Goal: Information Seeking & Learning: Learn about a topic

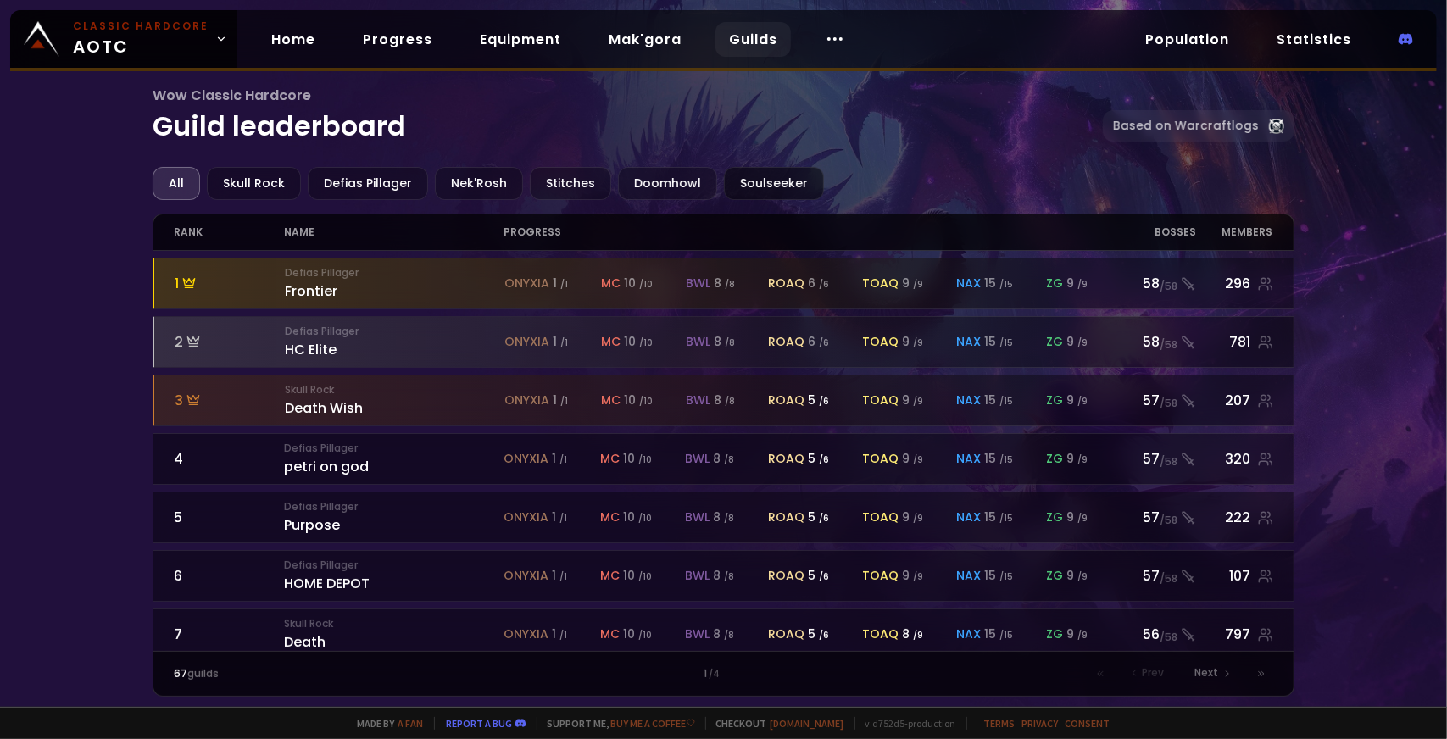
click at [778, 177] on div "Soulseeker" at bounding box center [774, 183] width 100 height 33
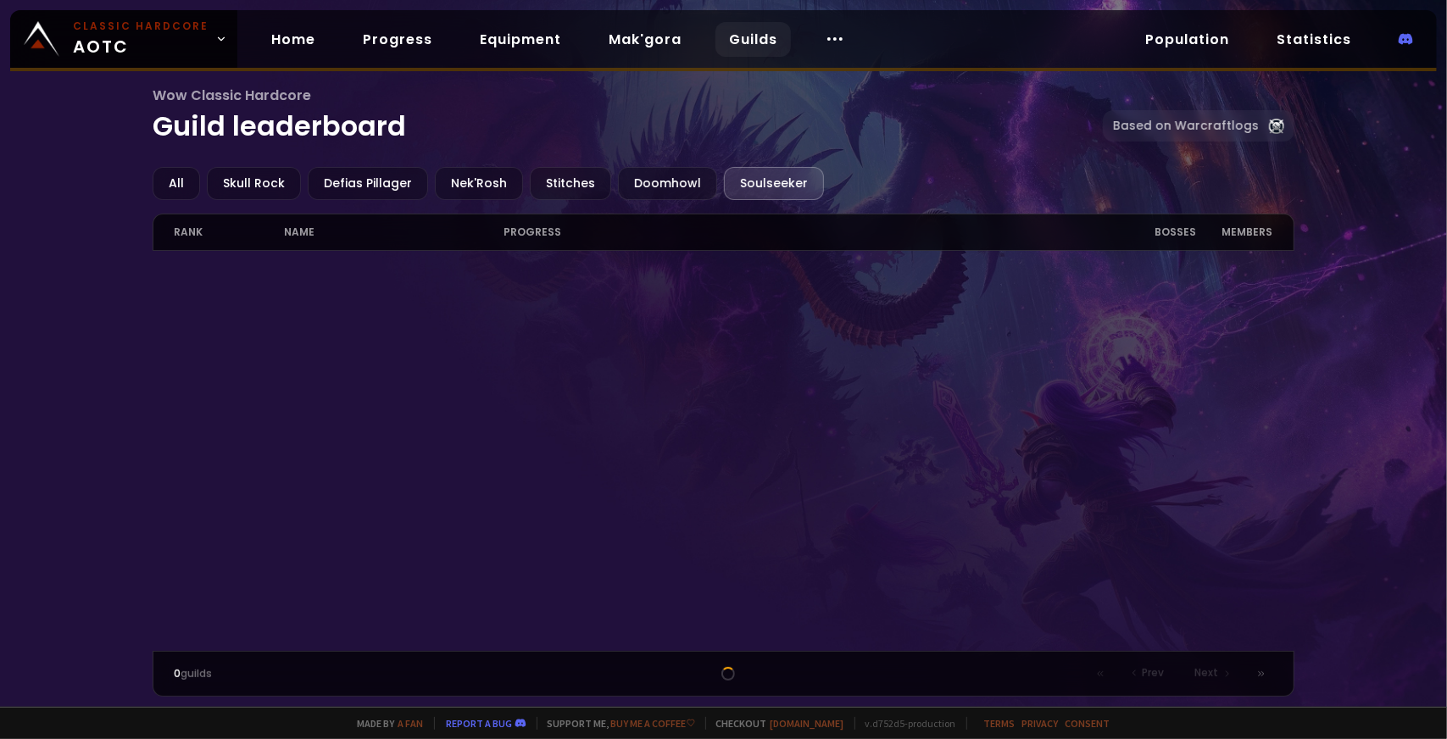
click at [752, 231] on div "progress" at bounding box center [806, 232] width 604 height 36
click at [638, 169] on div "Doomhowl" at bounding box center [667, 183] width 99 height 33
click at [338, 173] on div "Defias Pillager" at bounding box center [368, 183] width 120 height 33
click at [499, 184] on div "Nek'Rosh" at bounding box center [479, 183] width 88 height 33
click at [742, 184] on div "Soulseeker" at bounding box center [774, 183] width 100 height 33
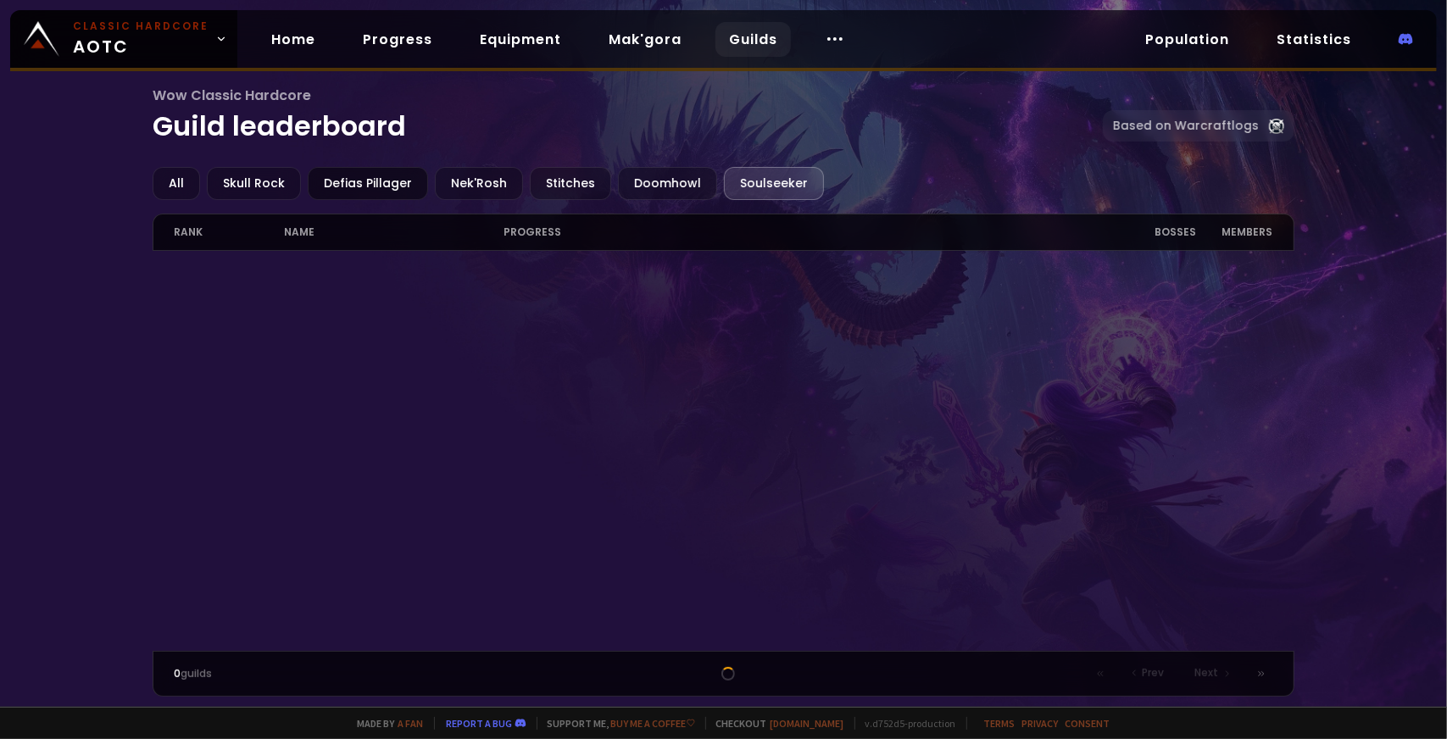
click at [387, 172] on div "Defias Pillager" at bounding box center [368, 183] width 120 height 33
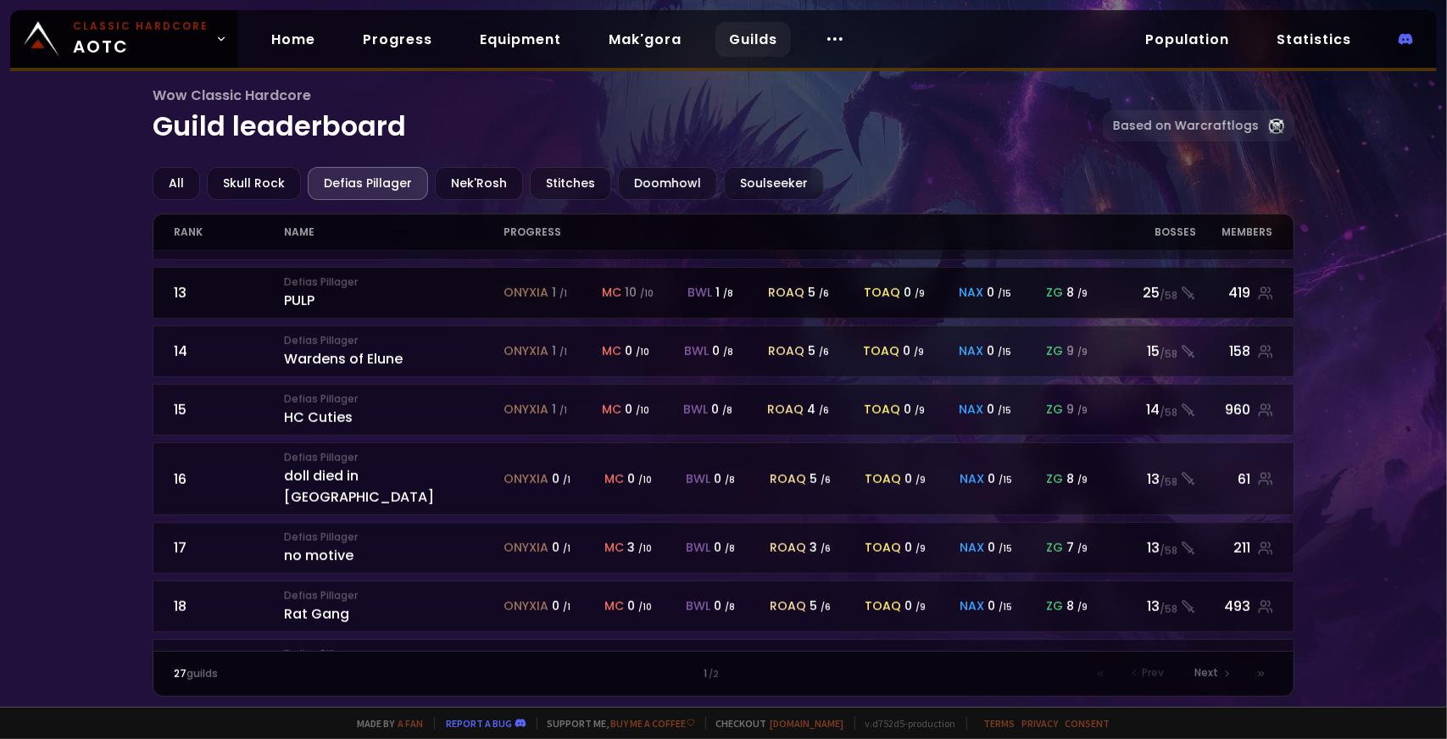
scroll to position [733, 0]
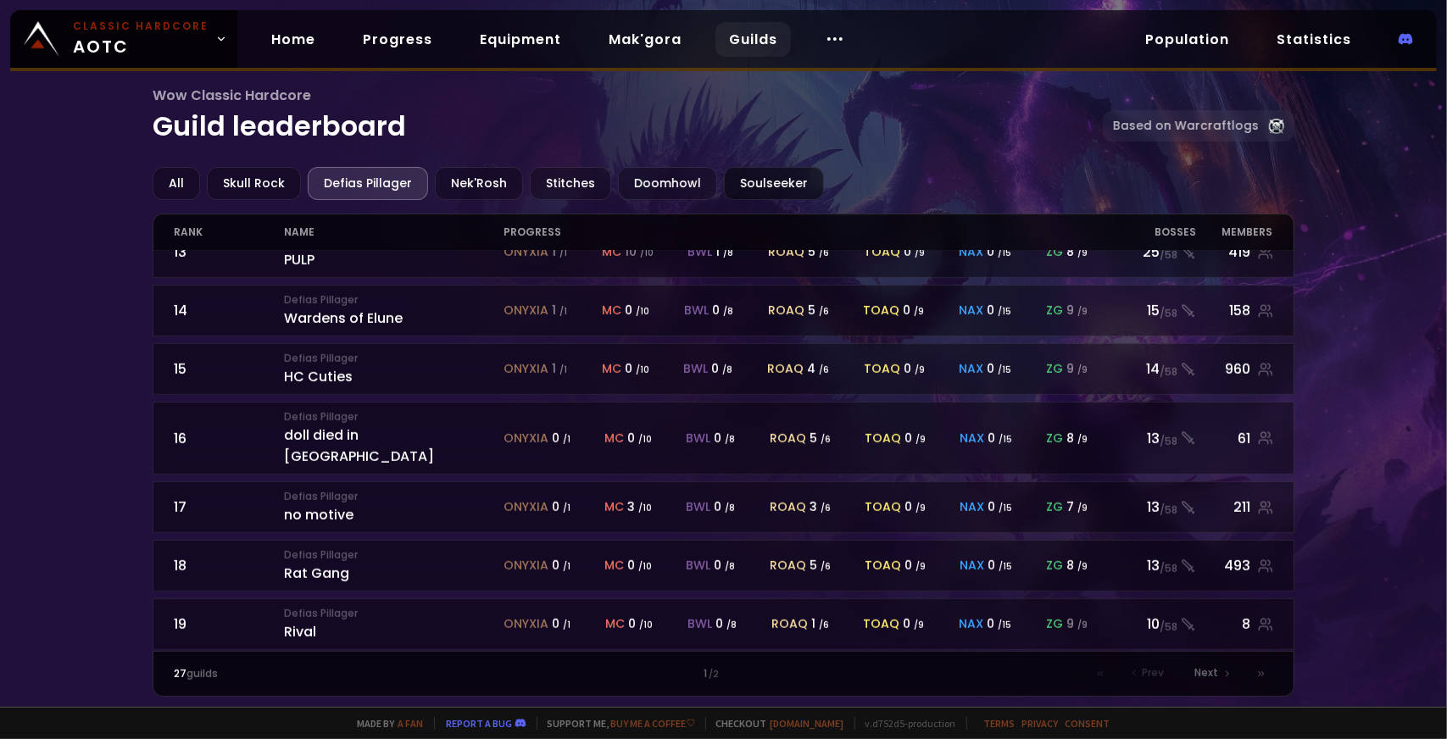
click at [751, 187] on div "Soulseeker" at bounding box center [774, 183] width 100 height 33
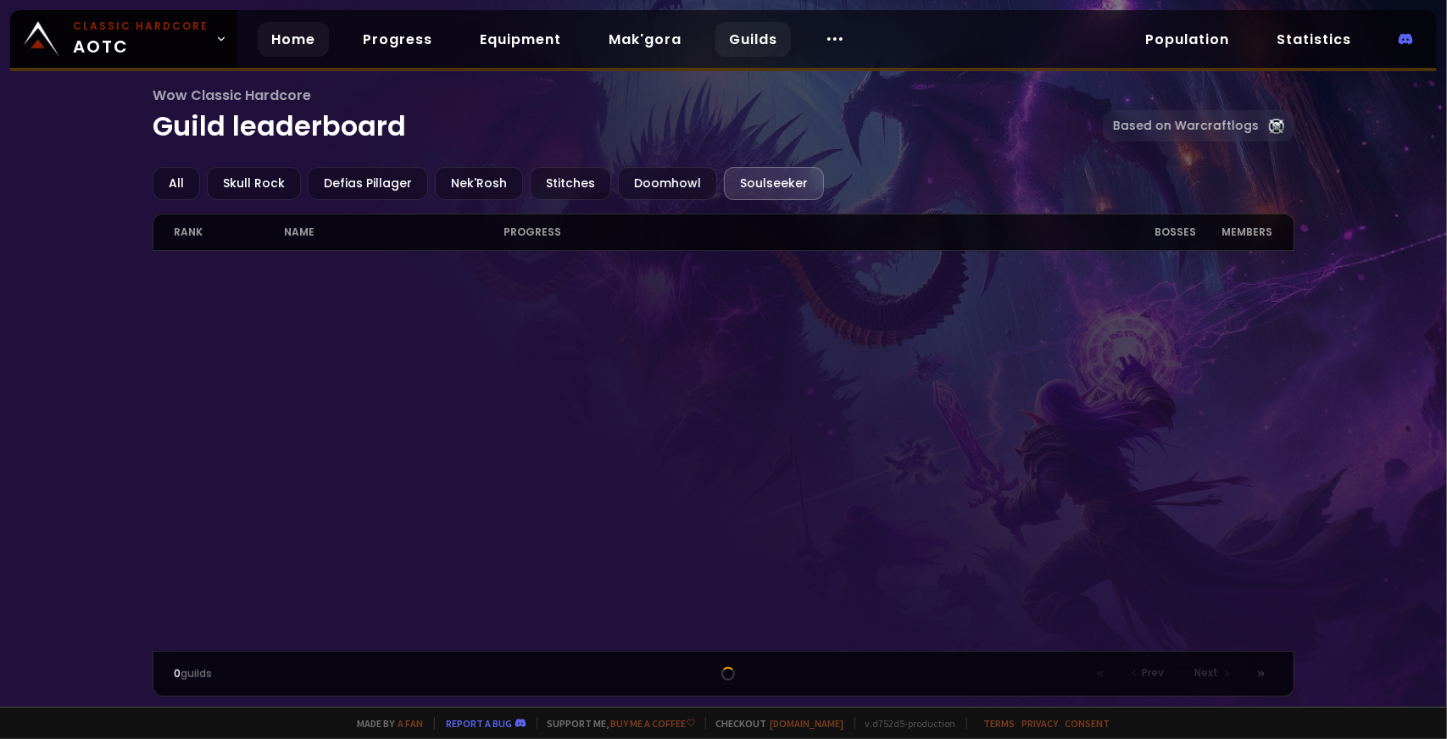
click at [296, 48] on link "Home" at bounding box center [293, 39] width 71 height 35
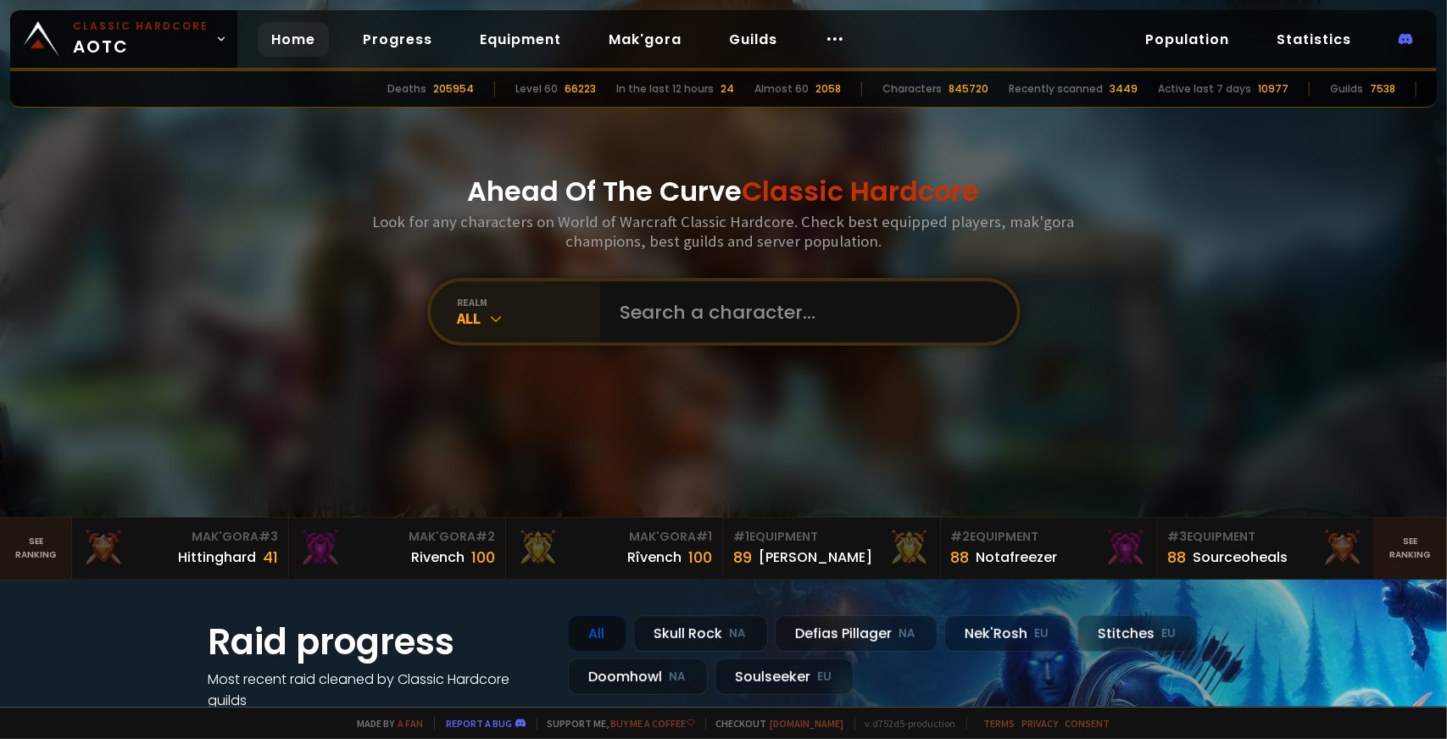
click at [533, 331] on div "realm All" at bounding box center [516, 311] width 170 height 61
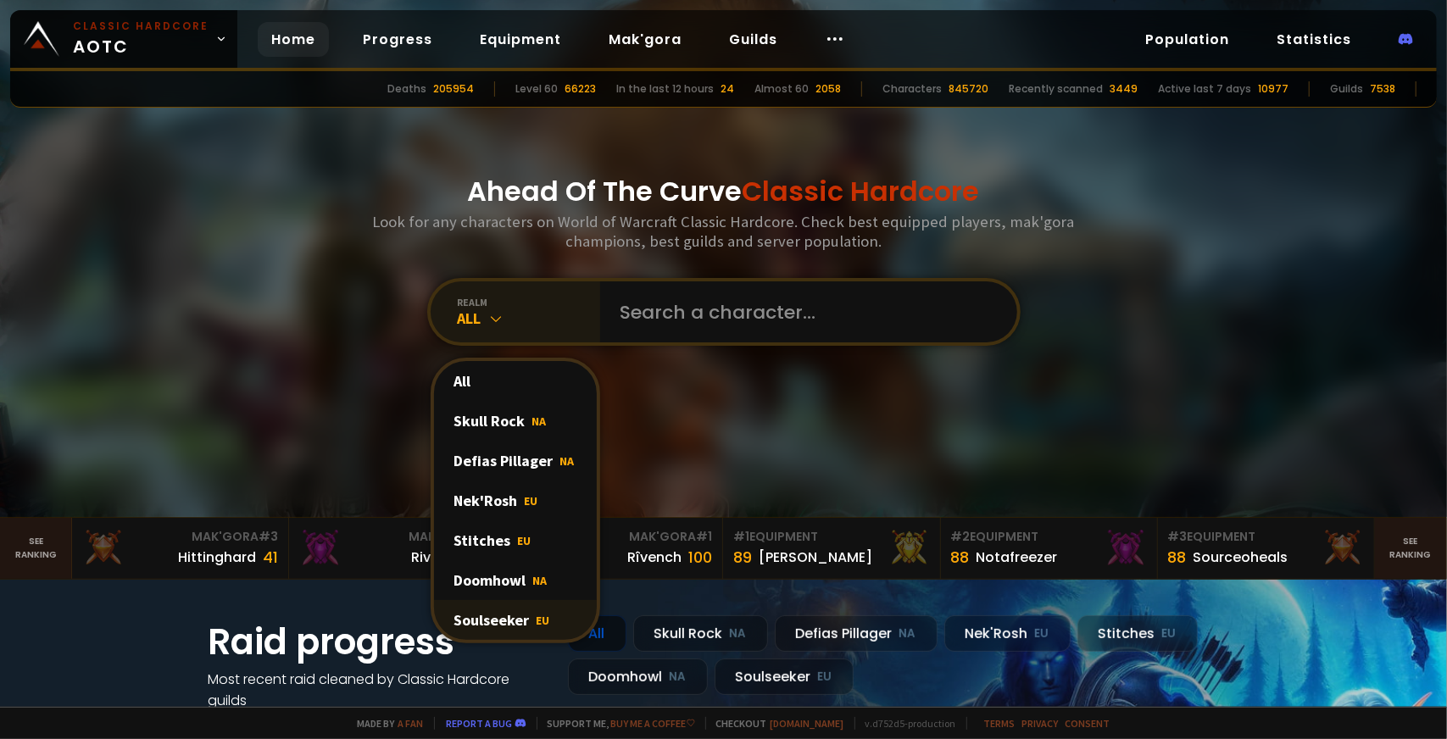
click at [486, 627] on div "Soulseeker EU" at bounding box center [515, 620] width 163 height 40
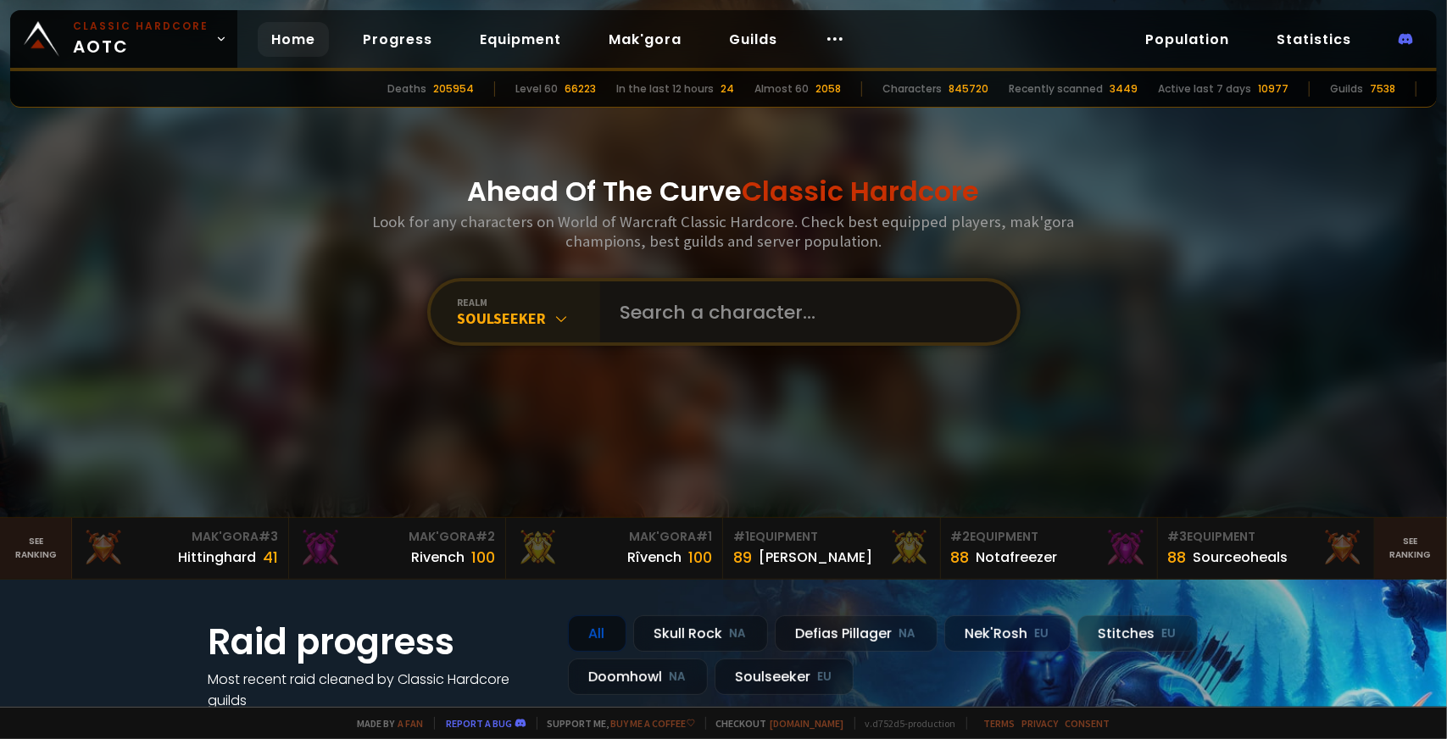
click at [704, 329] on input "text" at bounding box center [803, 311] width 387 height 61
click at [756, 679] on div "Soulseeker EU" at bounding box center [784, 677] width 139 height 36
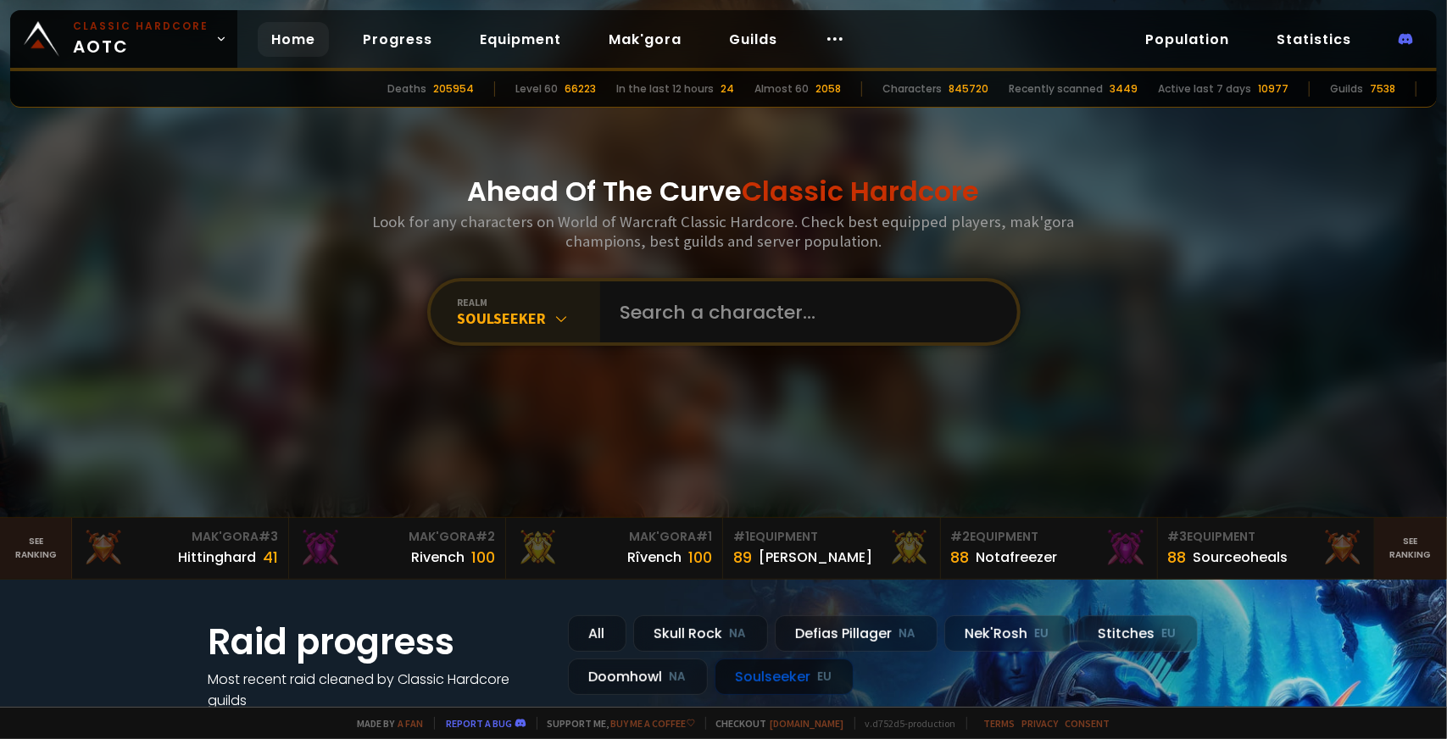
click at [755, 677] on div "Soulseeker EU" at bounding box center [784, 677] width 139 height 36
click at [490, 42] on link "Equipment" at bounding box center [520, 39] width 109 height 35
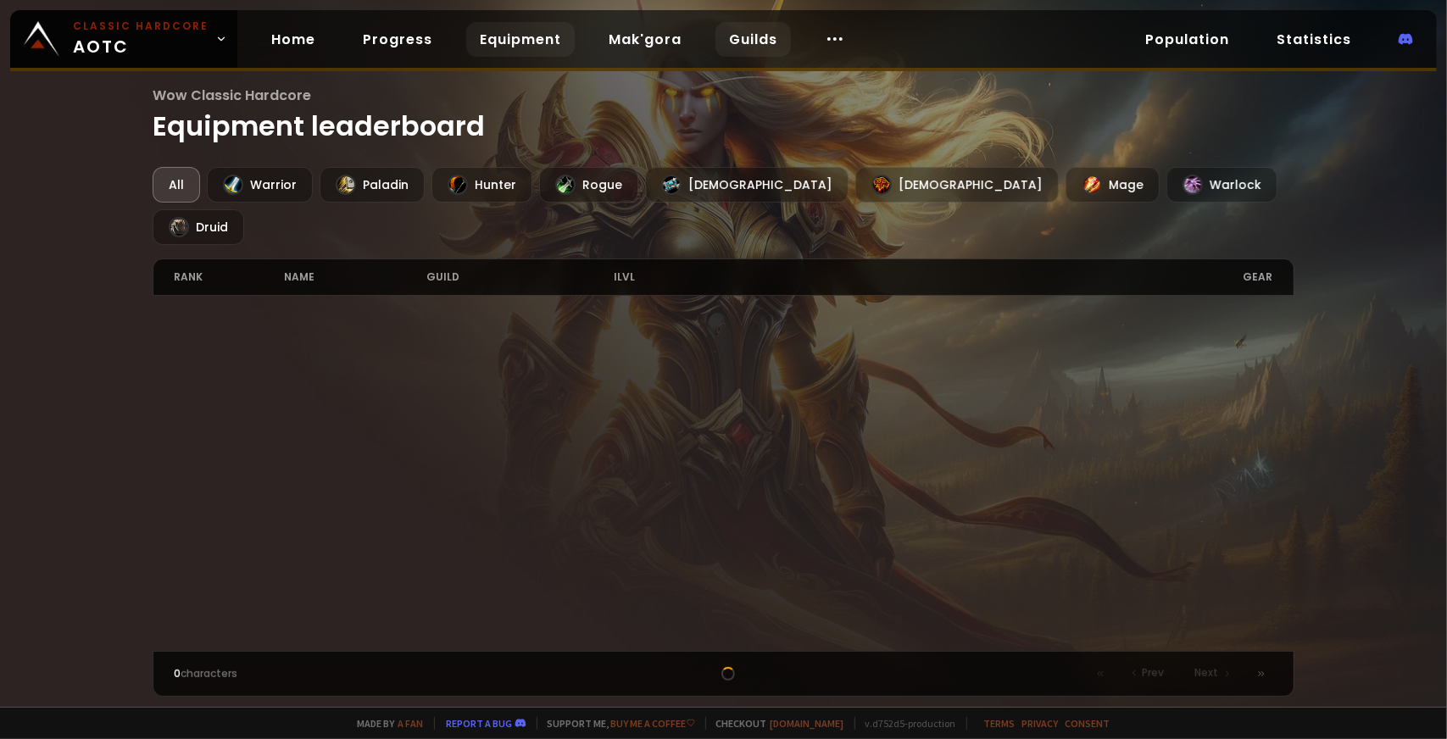
click at [749, 42] on link "Guilds" at bounding box center [753, 39] width 75 height 35
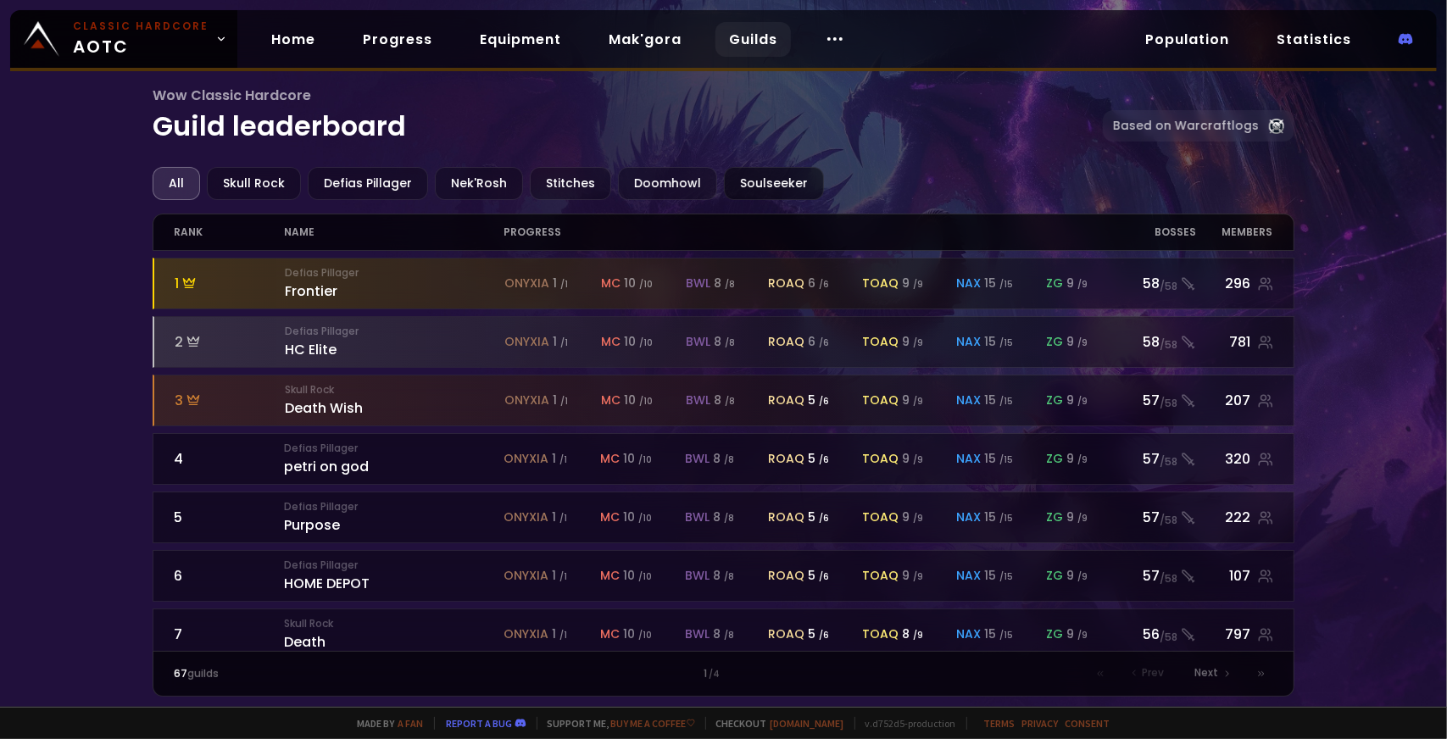
click at [764, 191] on div "Soulseeker" at bounding box center [774, 183] width 100 height 33
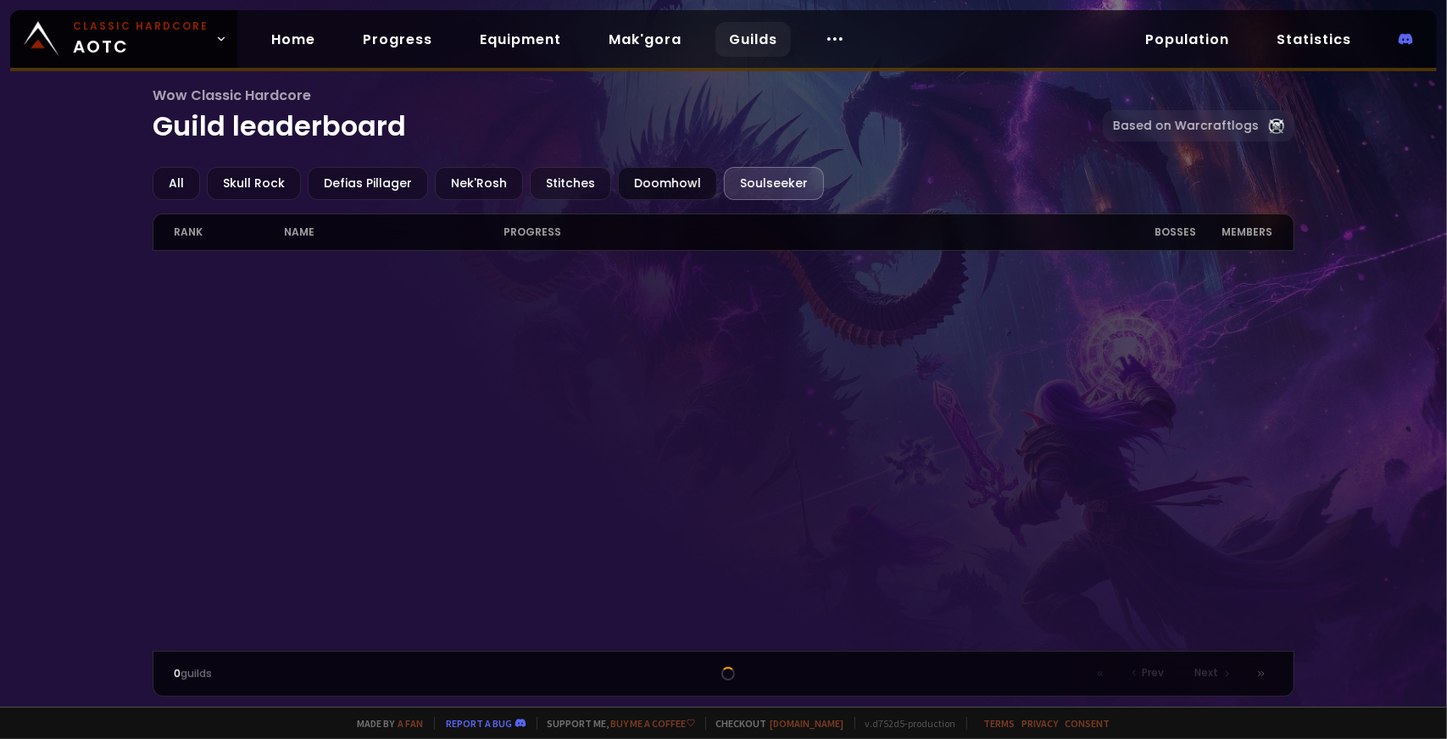
click at [638, 172] on div "Doomhowl" at bounding box center [667, 183] width 99 height 33
click at [561, 172] on div "Stitches" at bounding box center [570, 183] width 81 height 33
click at [455, 170] on div "Nek'Rosh" at bounding box center [479, 183] width 88 height 33
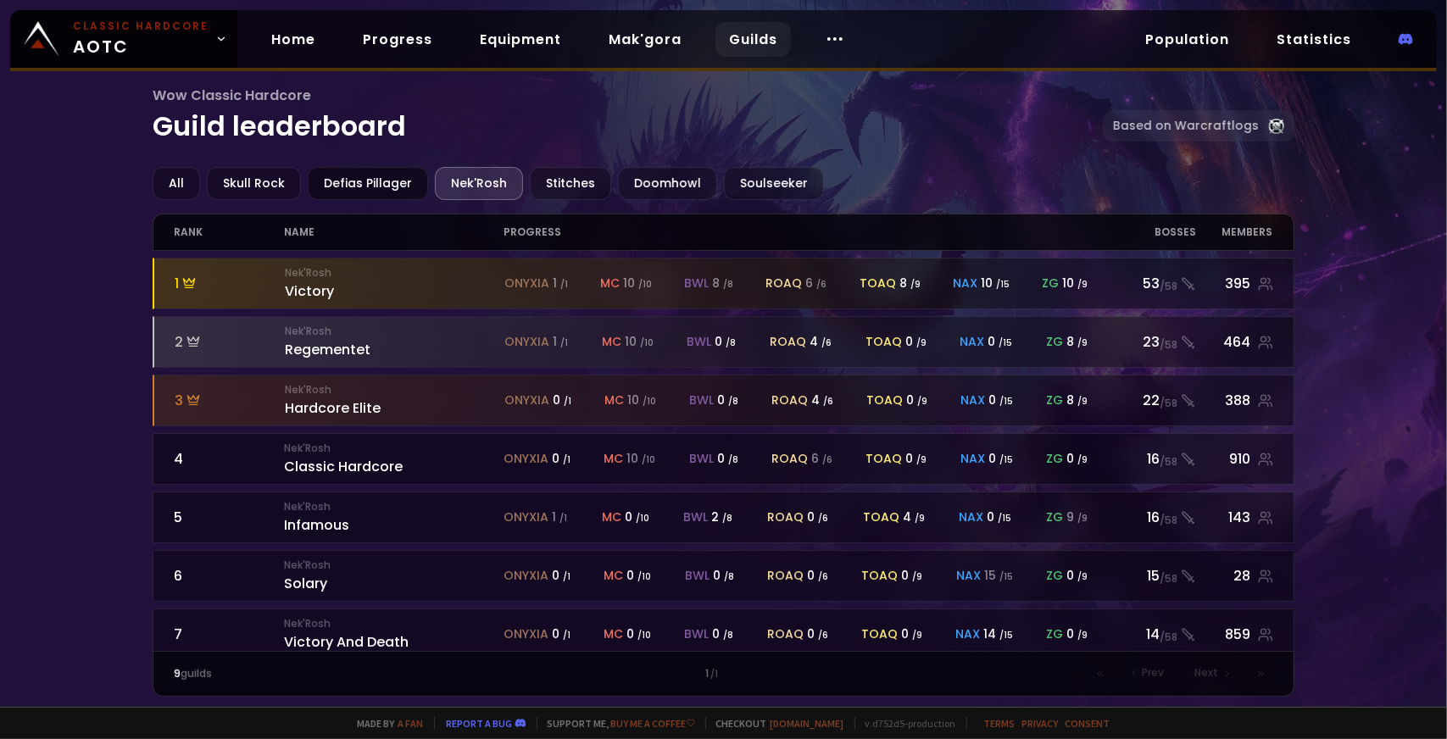
click at [359, 176] on div "Defias Pillager" at bounding box center [368, 183] width 120 height 33
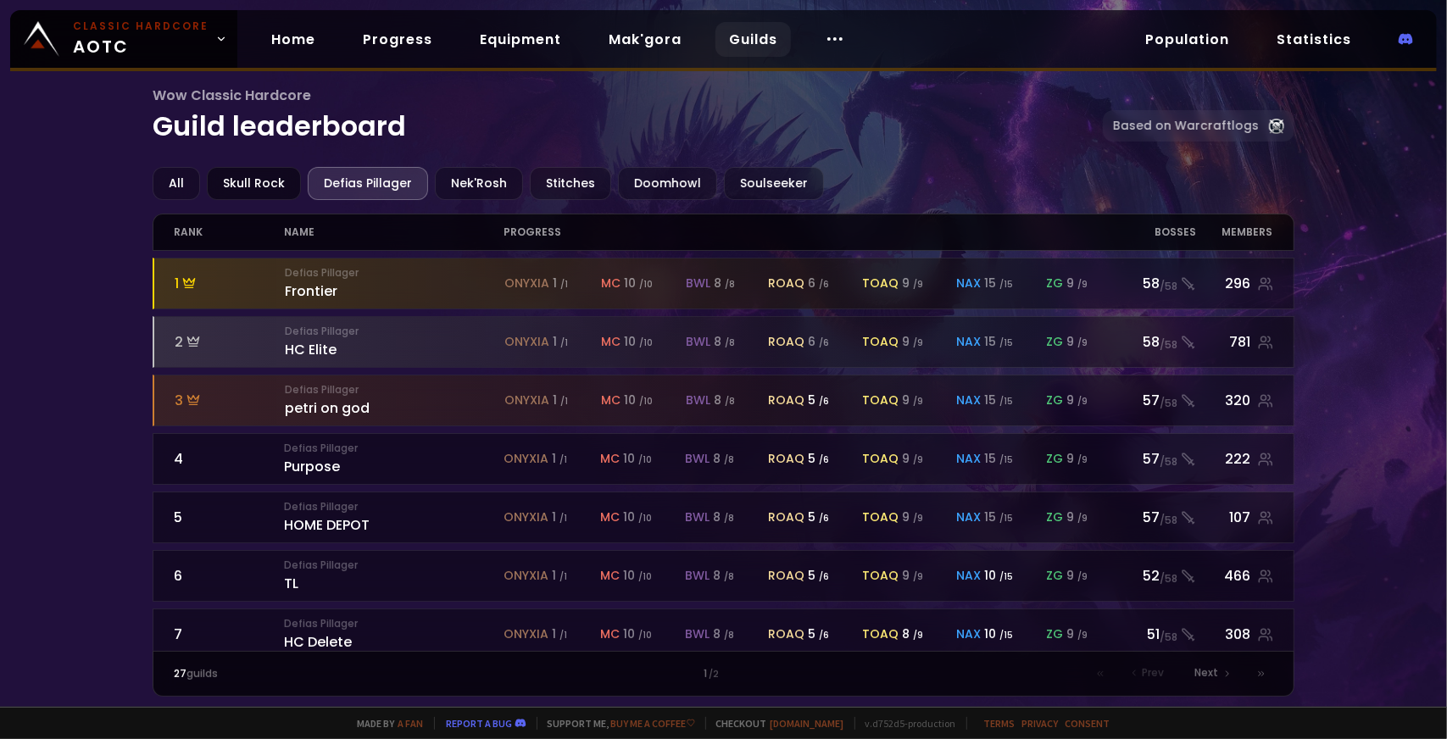
click at [259, 176] on div "Skull Rock" at bounding box center [254, 183] width 94 height 33
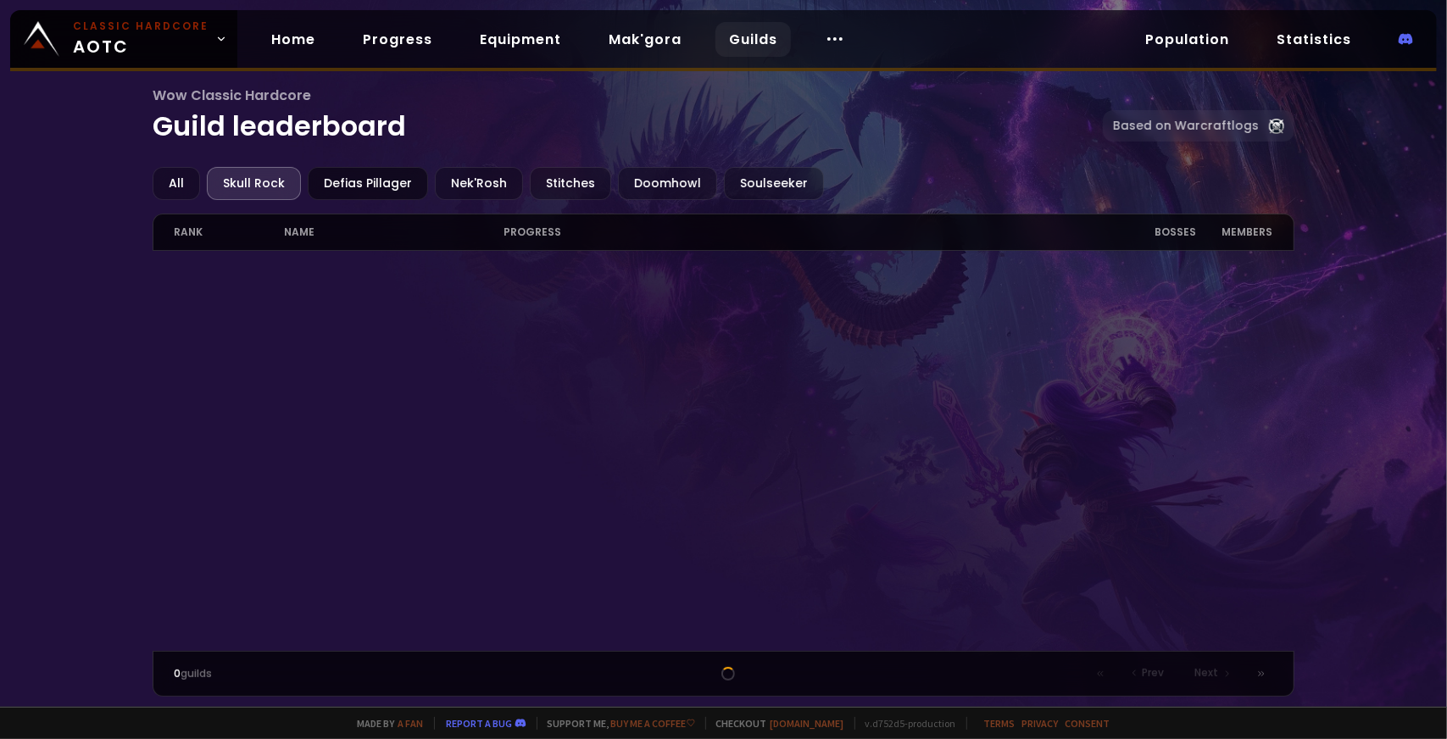
click at [374, 187] on div "Defias Pillager" at bounding box center [368, 183] width 120 height 33
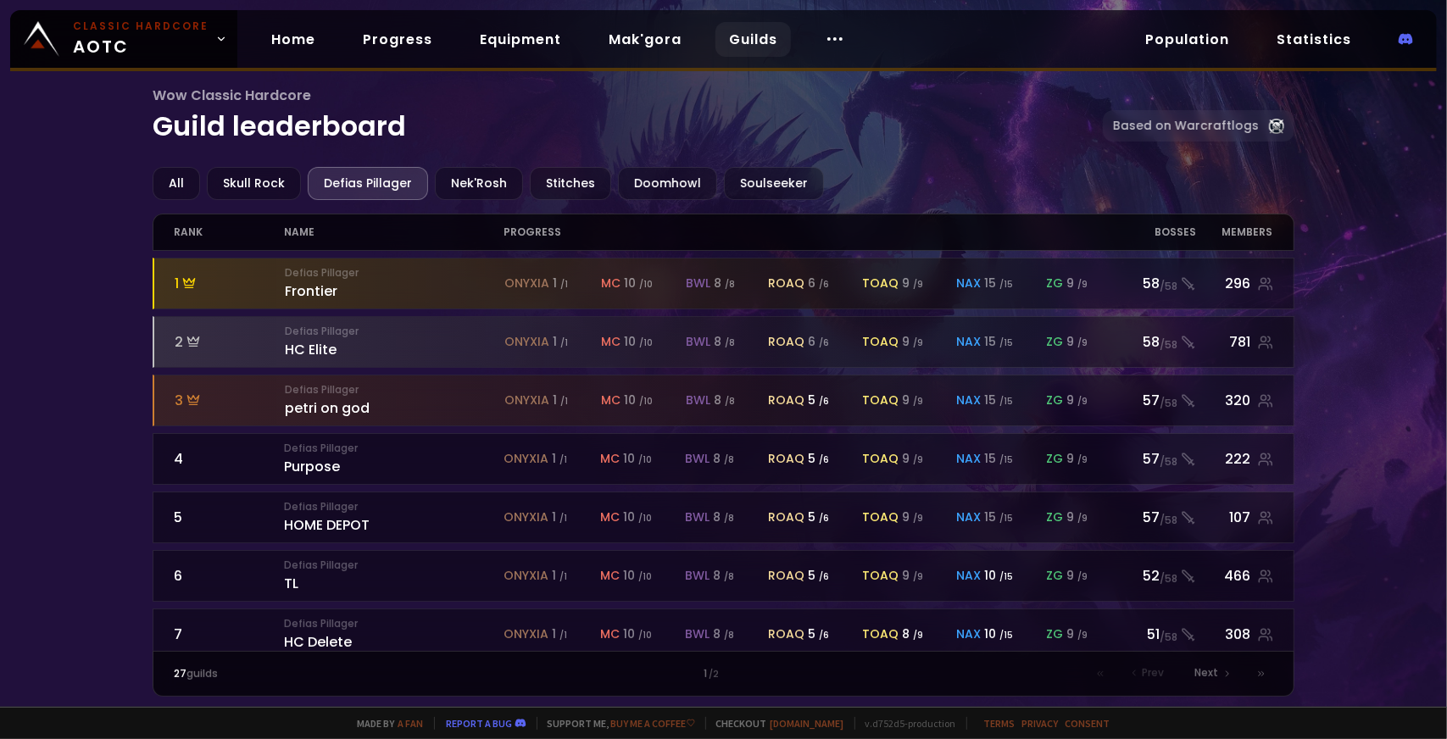
click at [1255, 227] on div "members" at bounding box center [1234, 232] width 77 height 36
click at [1210, 228] on div "members" at bounding box center [1234, 232] width 77 height 36
click at [1177, 229] on div "Bosses" at bounding box center [1152, 232] width 88 height 36
click at [632, 136] on h1 "Wow Classic Hardcore Guild leaderboard" at bounding box center [628, 116] width 950 height 62
click at [748, 170] on div "Soulseeker" at bounding box center [774, 183] width 100 height 33
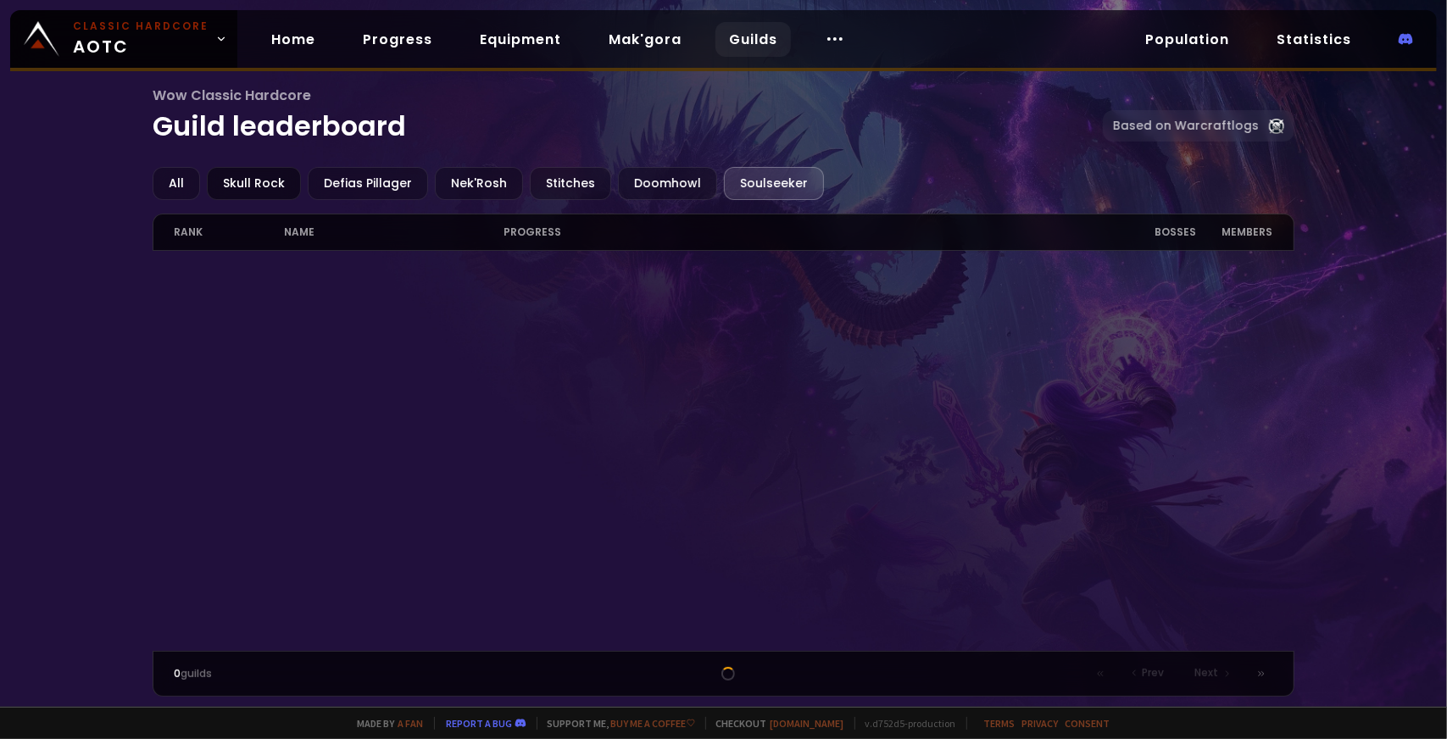
click at [271, 173] on div "Skull Rock" at bounding box center [254, 183] width 94 height 33
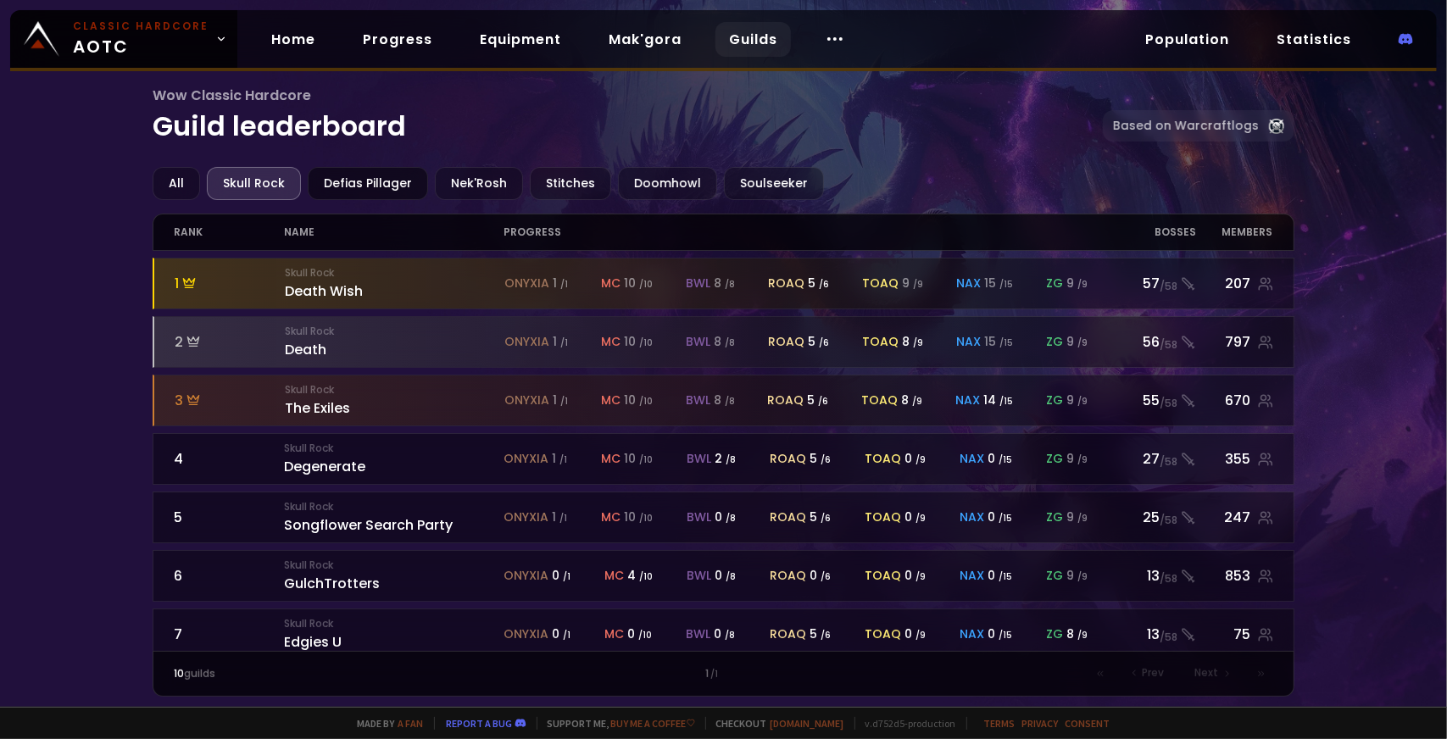
click at [329, 172] on div "Defias Pillager" at bounding box center [368, 183] width 120 height 33
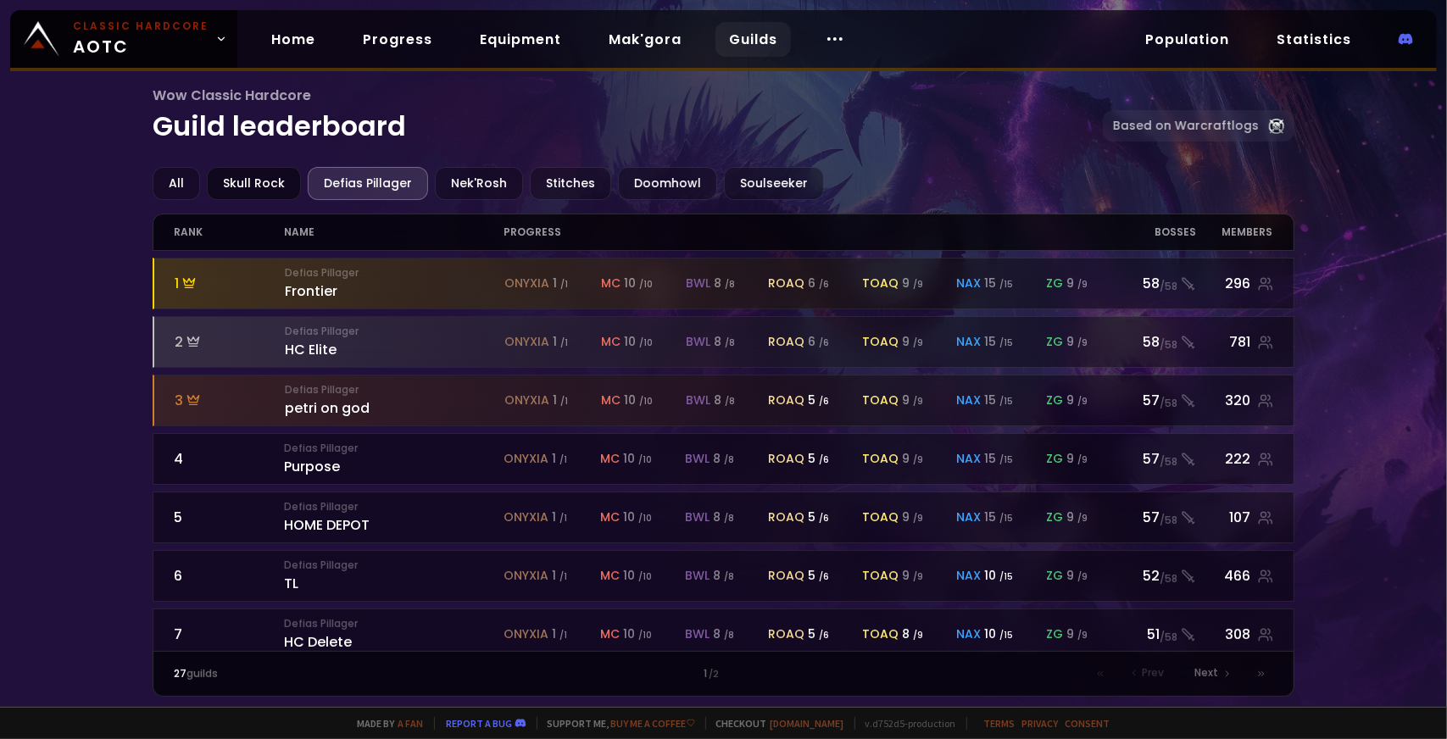
click at [259, 172] on div "Skull Rock" at bounding box center [254, 183] width 94 height 33
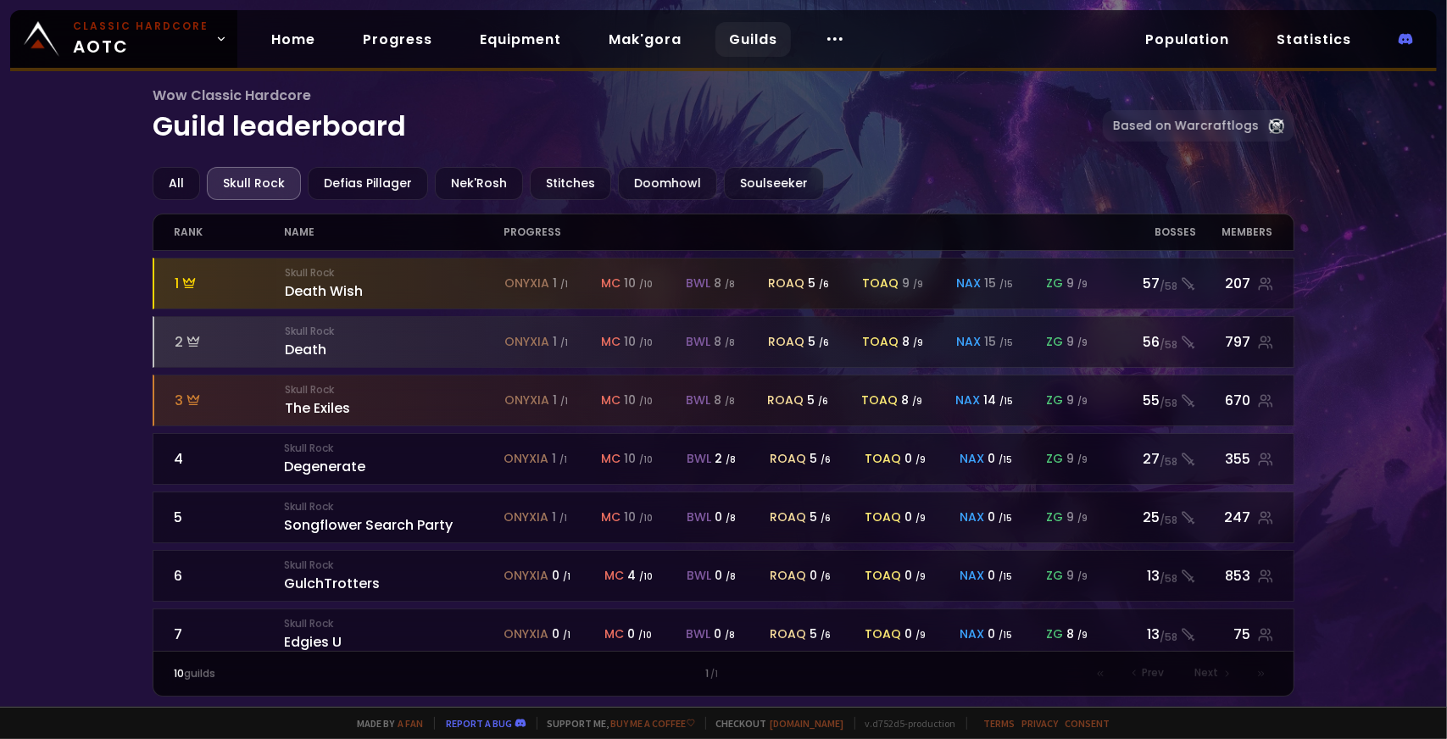
click at [1210, 677] on span "Next" at bounding box center [1207, 673] width 24 height 15
click at [359, 180] on div "Defias Pillager" at bounding box center [368, 183] width 120 height 33
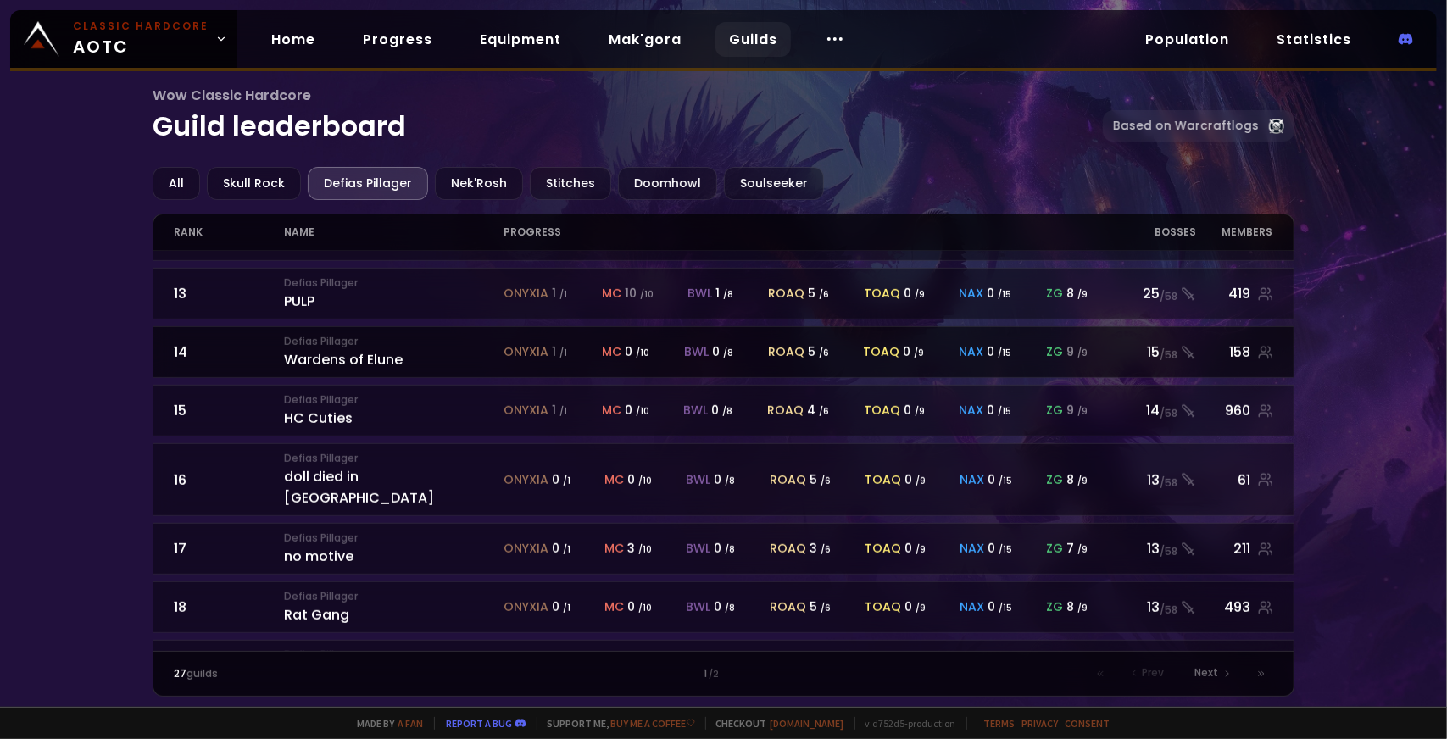
scroll to position [733, 0]
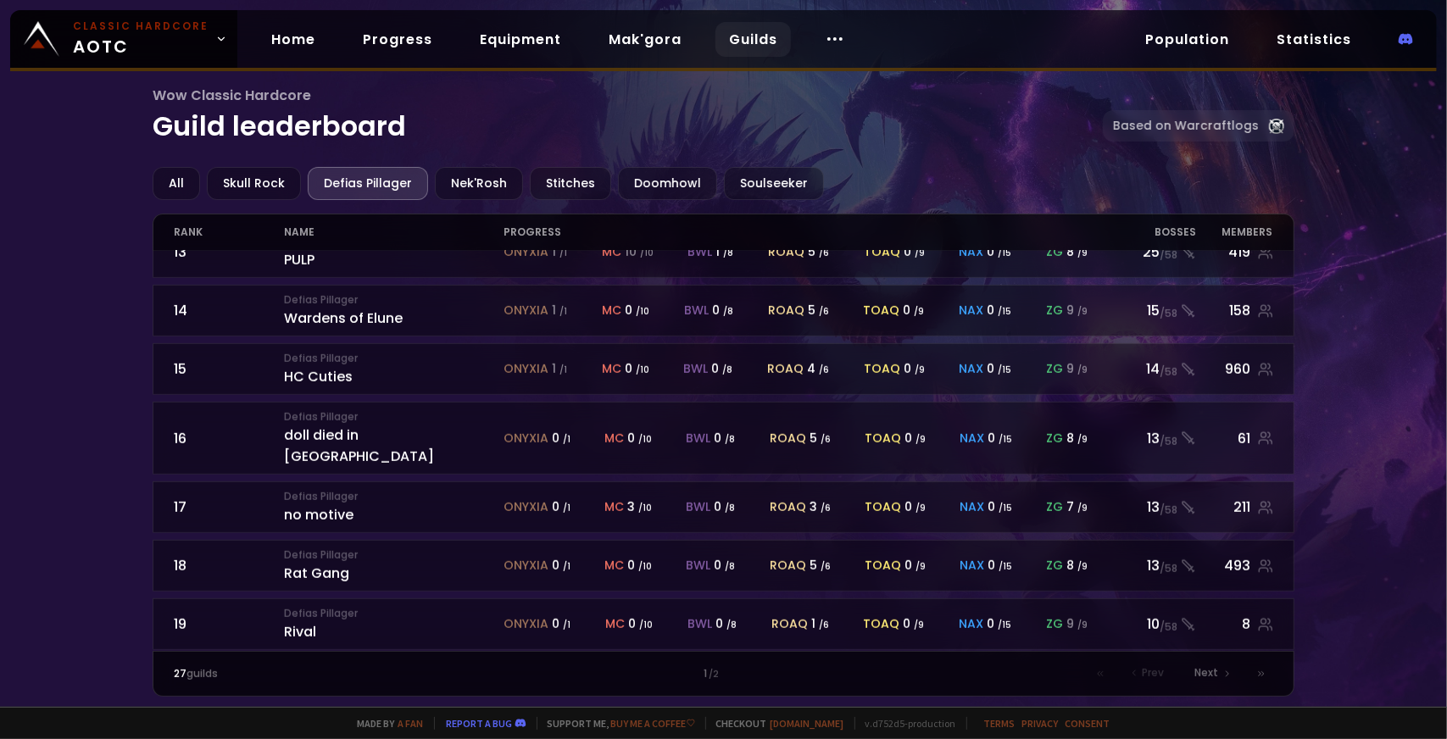
click at [462, 160] on div "Wow Classic Hardcore Guild leaderboard Based on Warcraftlogs" at bounding box center [723, 126] width 1141 height 82
click at [465, 170] on div "Nek'Rosh" at bounding box center [479, 183] width 88 height 33
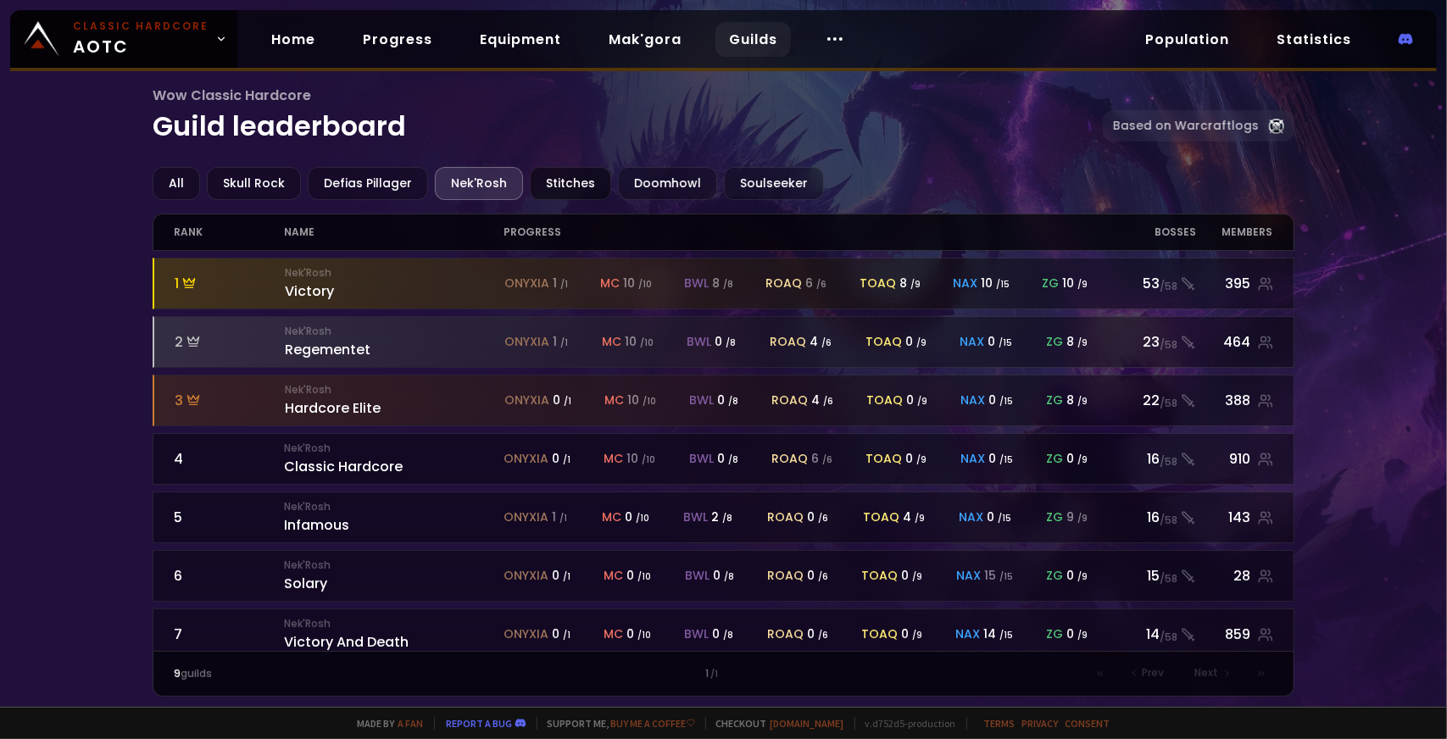
click at [559, 187] on div "Stitches" at bounding box center [570, 183] width 81 height 33
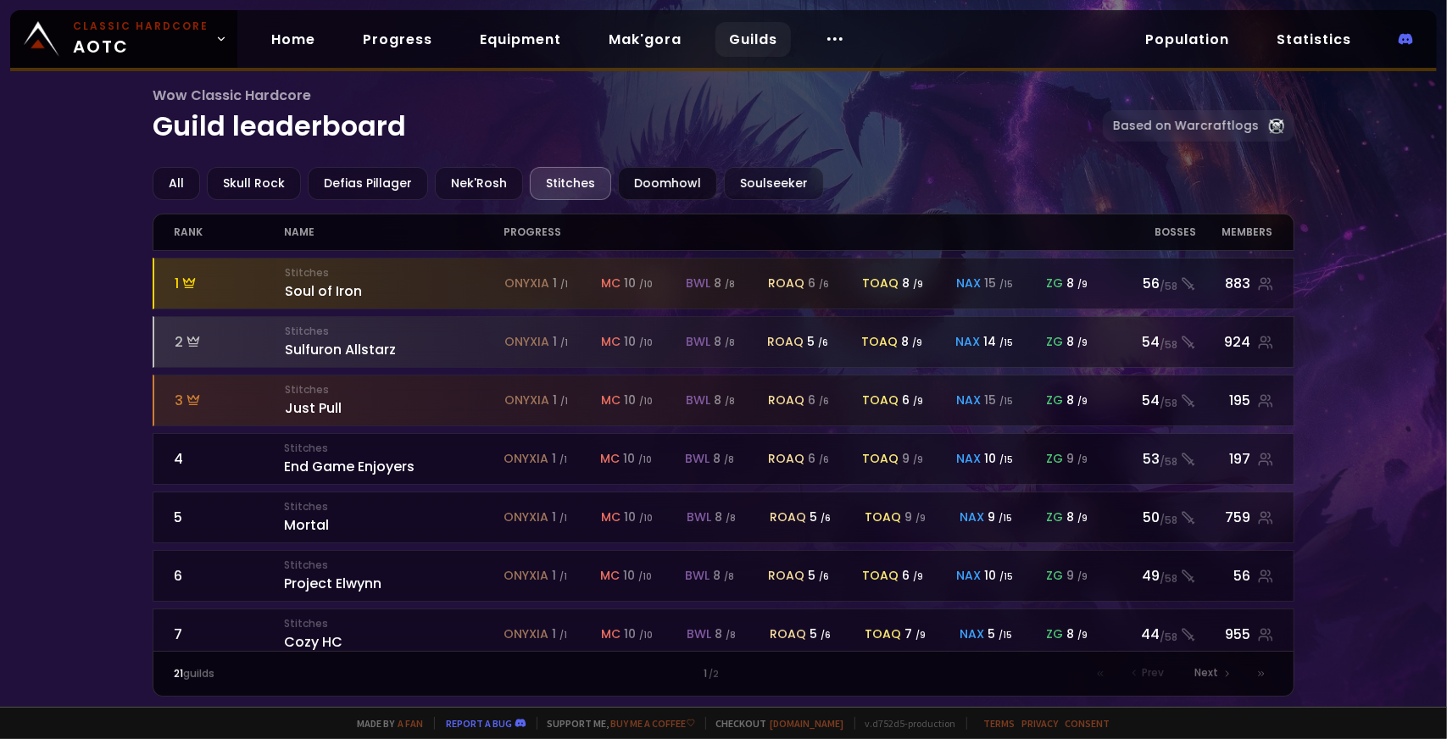
click at [640, 182] on div "Doomhowl" at bounding box center [667, 183] width 99 height 33
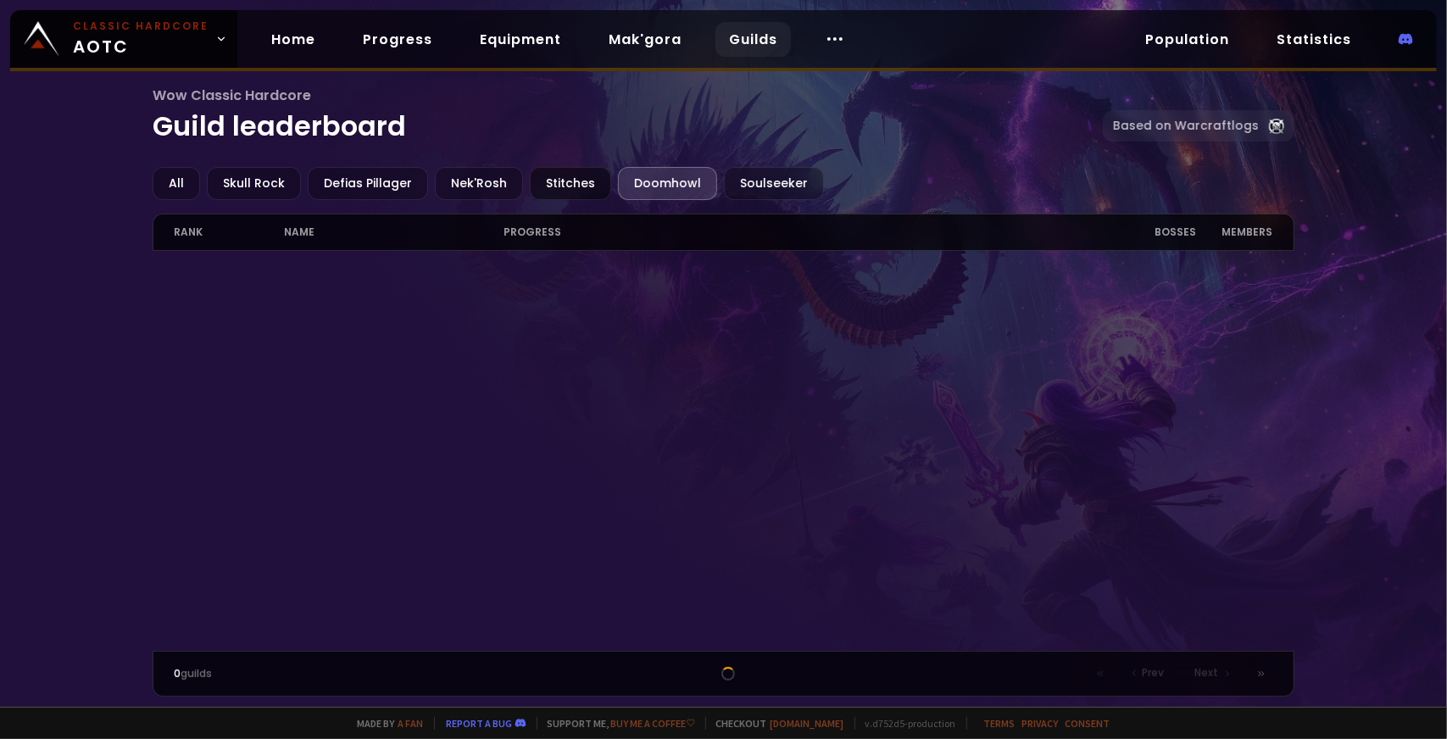
click at [578, 186] on div "Stitches" at bounding box center [570, 183] width 81 height 33
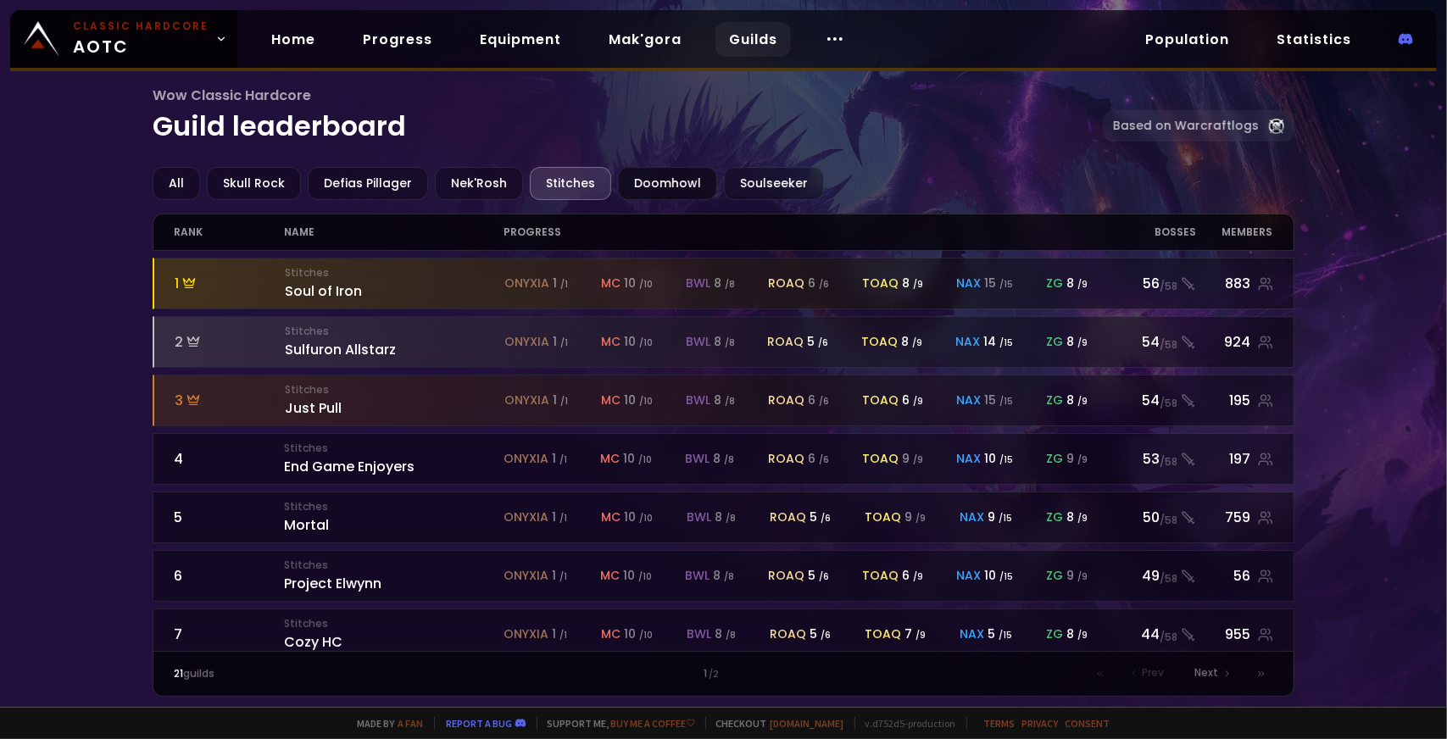
click at [661, 186] on div "Doomhowl" at bounding box center [667, 183] width 99 height 33
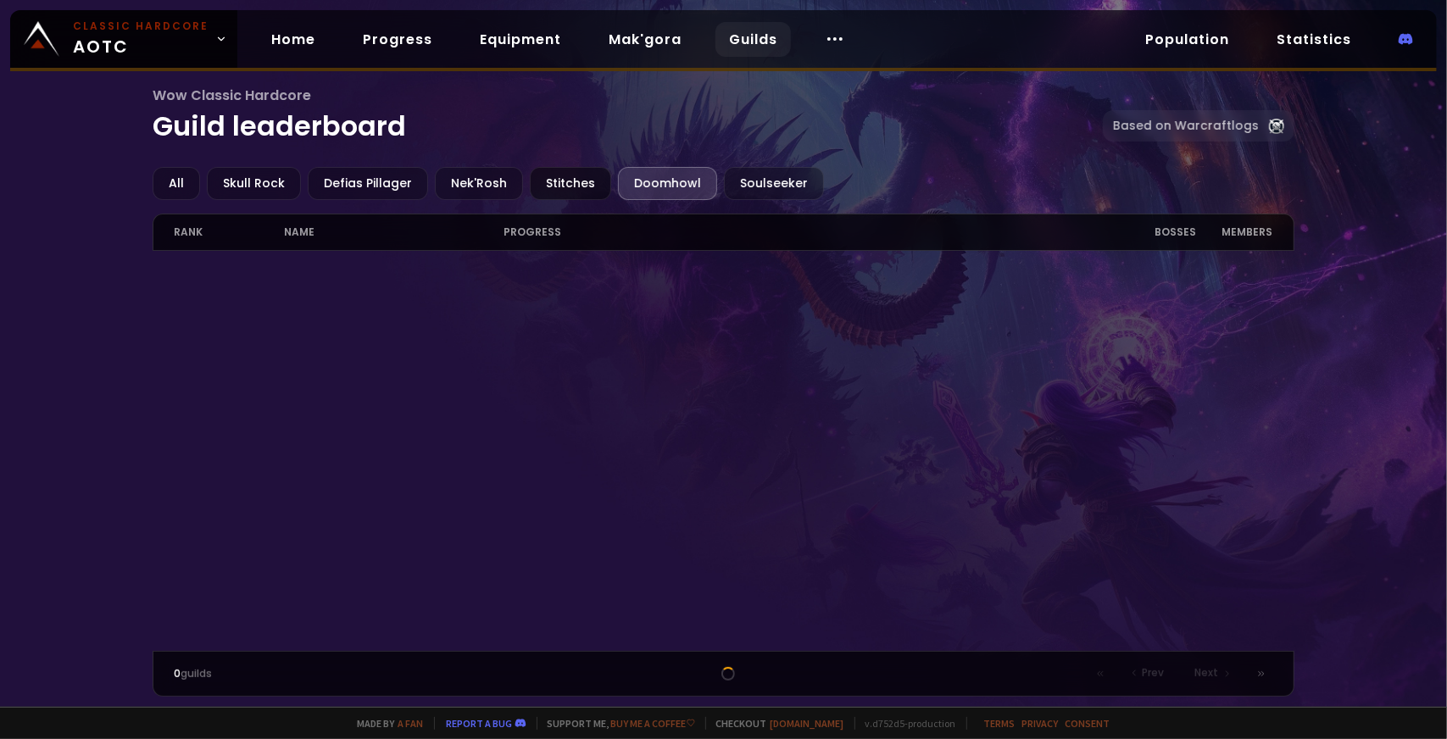
click at [560, 177] on div "Stitches" at bounding box center [570, 183] width 81 height 33
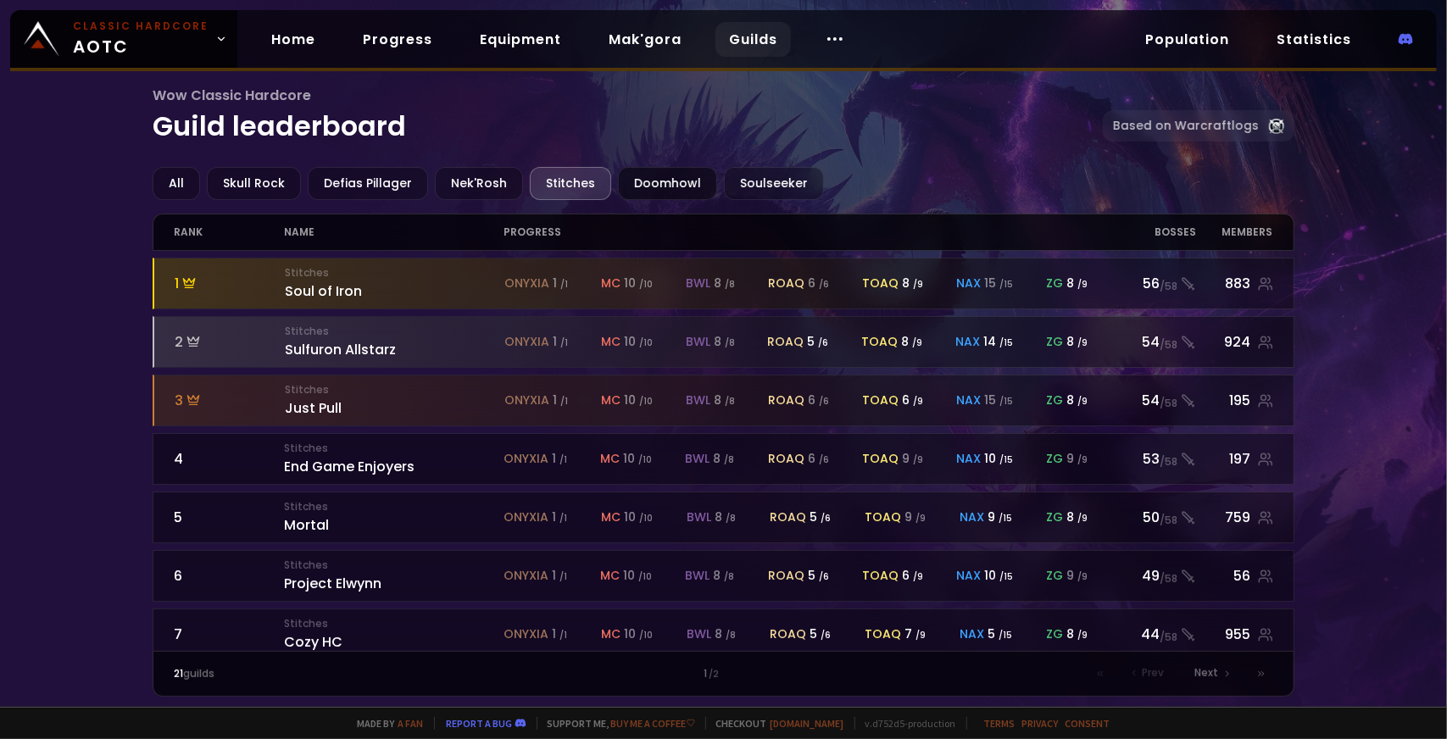
click at [646, 179] on div "Doomhowl" at bounding box center [667, 183] width 99 height 33
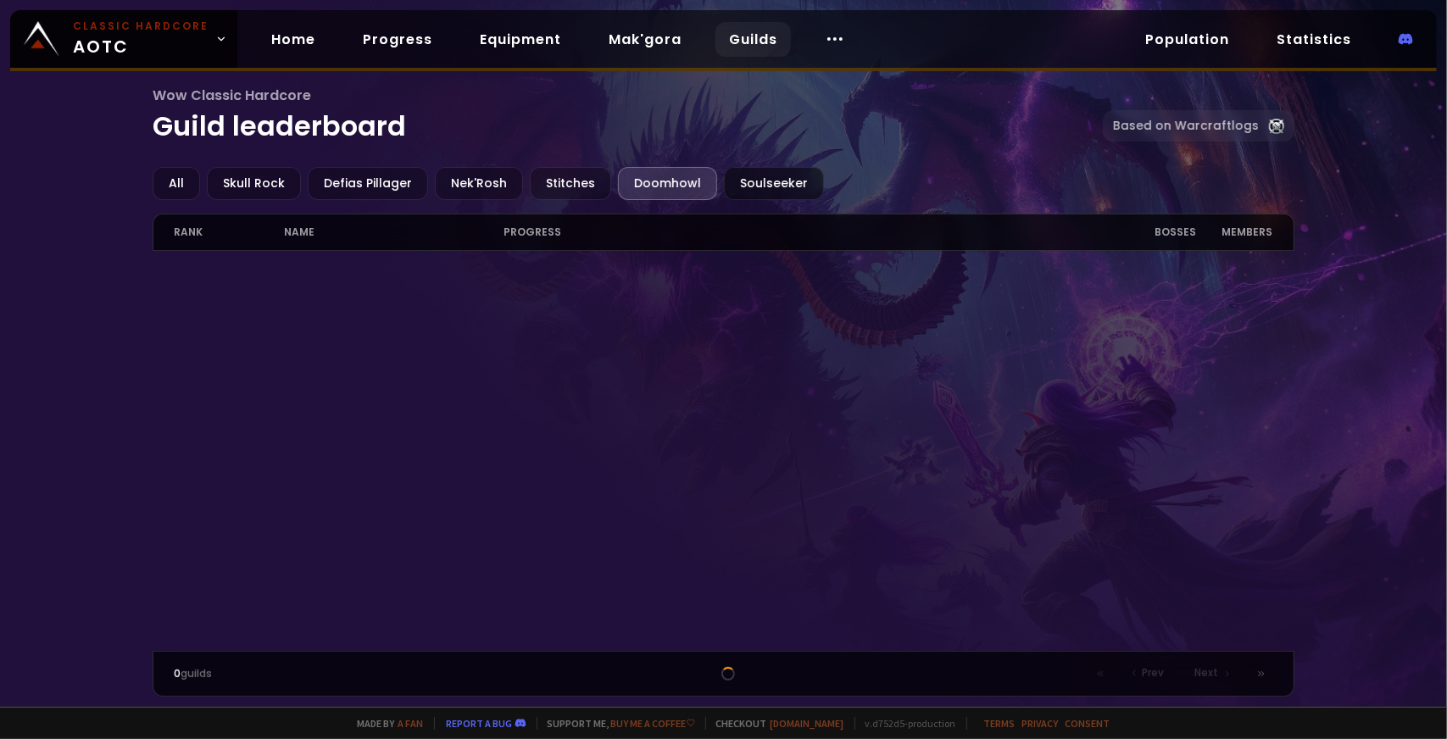
click at [749, 186] on div "Soulseeker" at bounding box center [774, 183] width 100 height 33
click at [557, 32] on link "Equipment" at bounding box center [520, 39] width 109 height 35
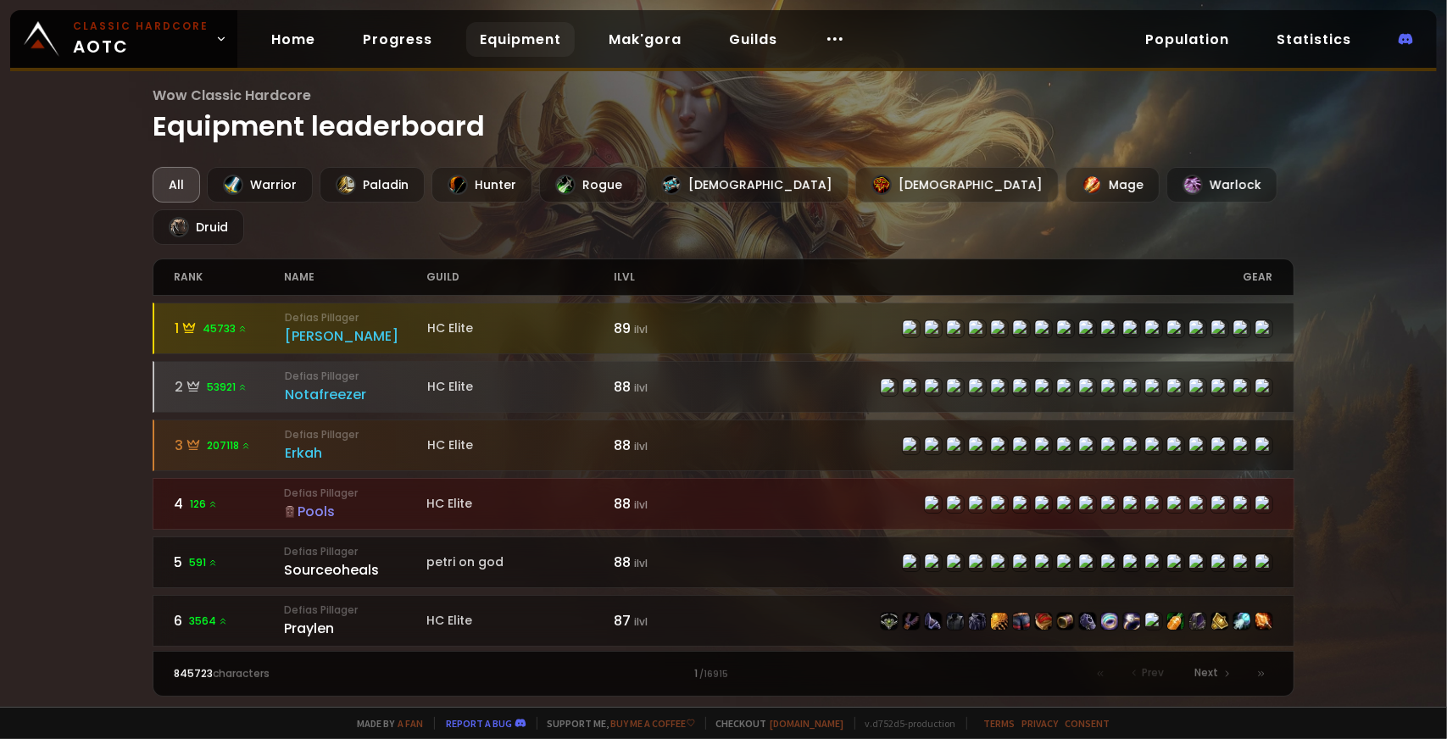
click at [453, 259] on div "guild" at bounding box center [519, 277] width 187 height 36
click at [383, 36] on link "Progress" at bounding box center [397, 39] width 97 height 35
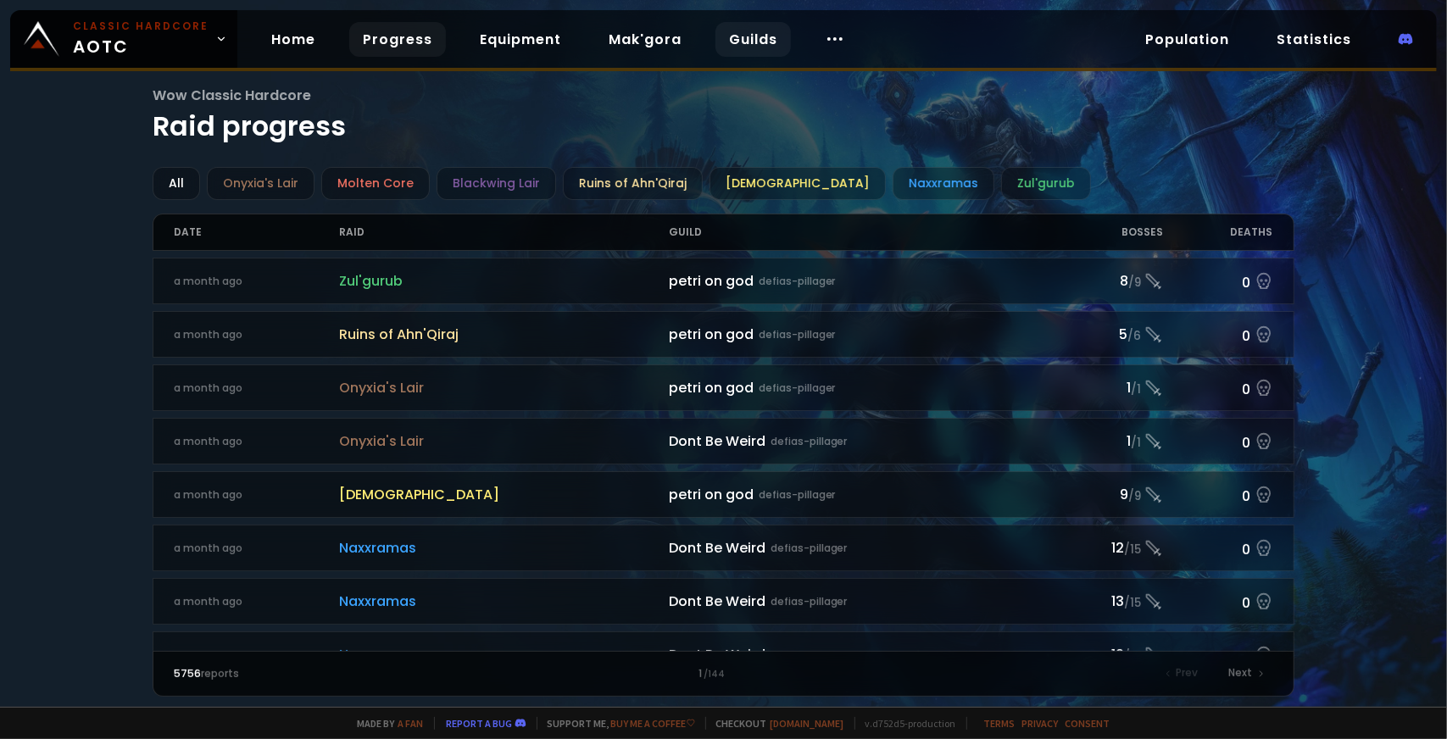
click at [738, 23] on link "Guilds" at bounding box center [753, 39] width 75 height 35
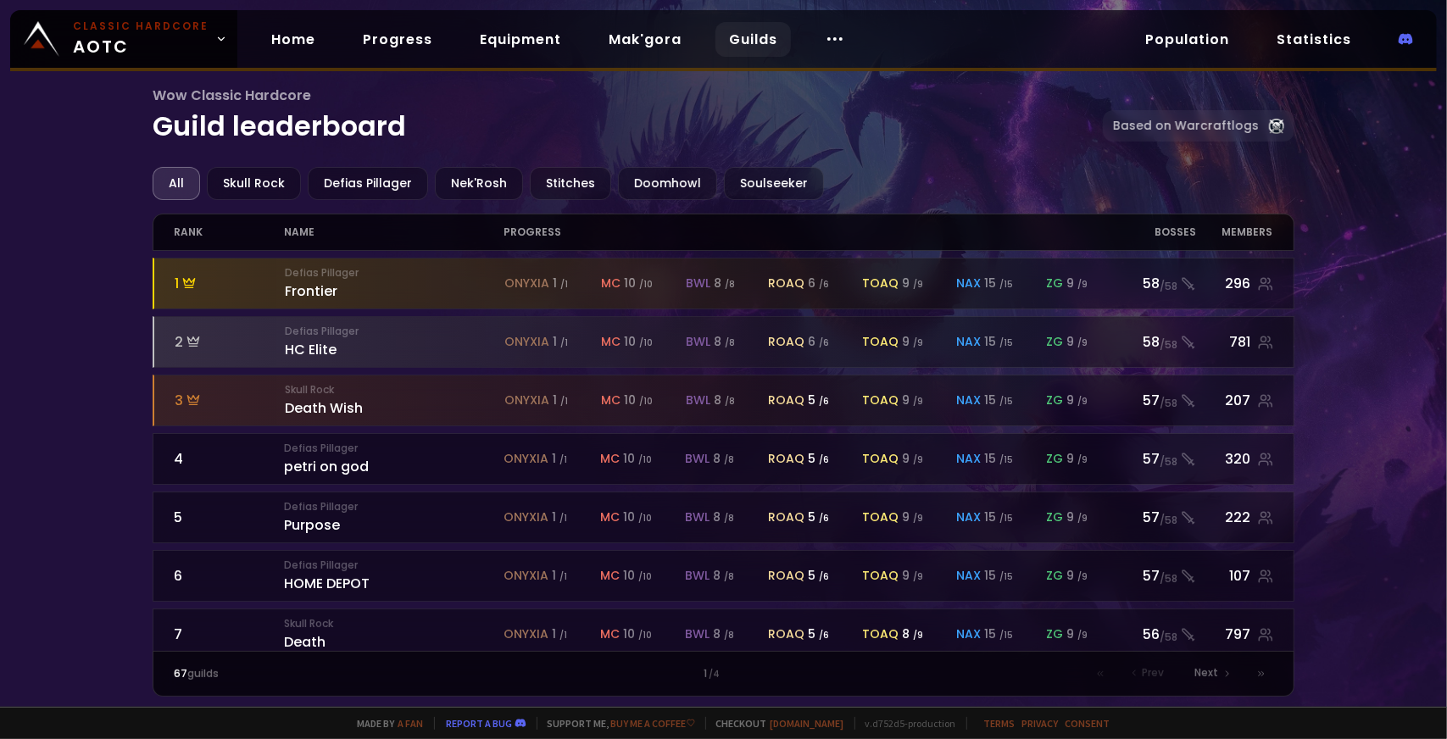
click at [756, 199] on div "All Skull Rock Defias Pillager Nek'Rosh Stitches Doomhowl Soulseeker rank name …" at bounding box center [723, 432] width 1141 height 530
click at [757, 179] on div "Soulseeker" at bounding box center [774, 183] width 100 height 33
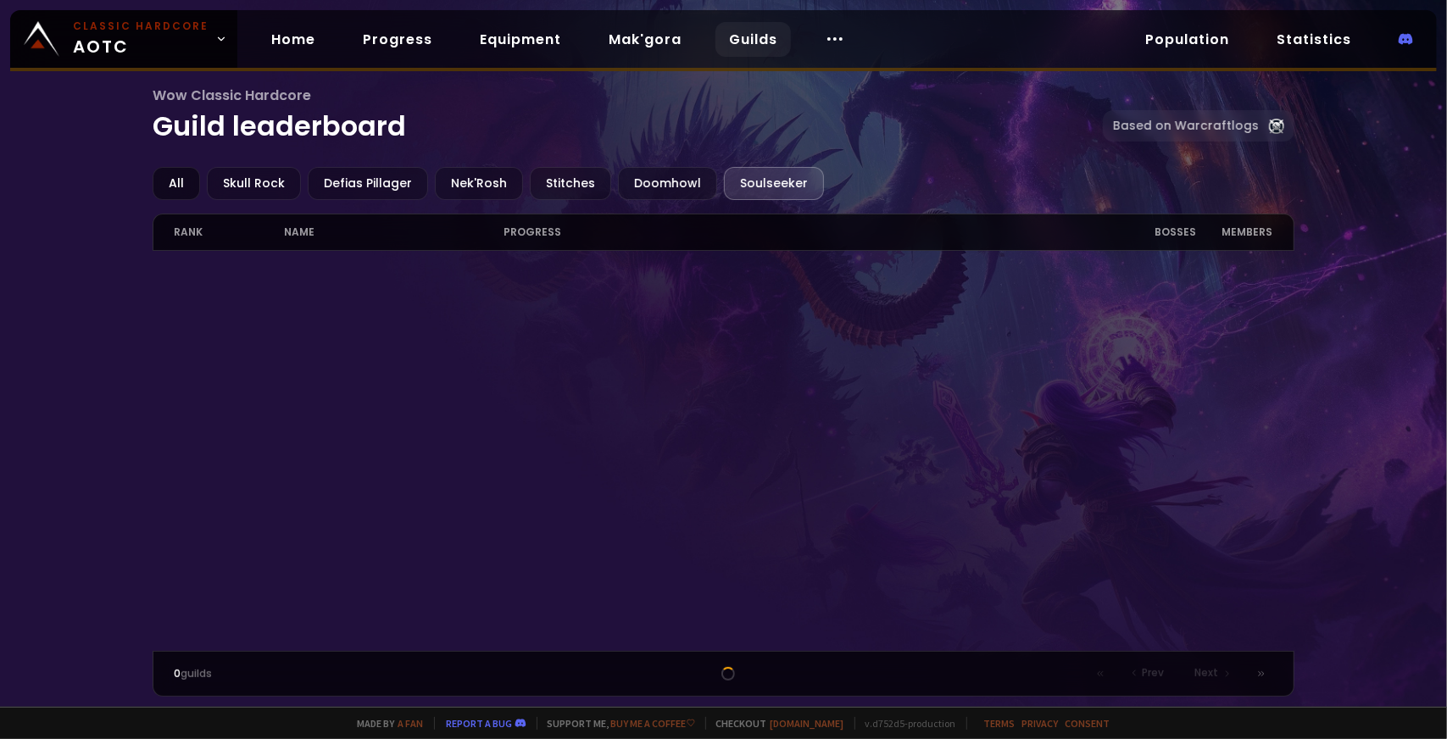
click at [188, 185] on div "All" at bounding box center [176, 183] width 47 height 33
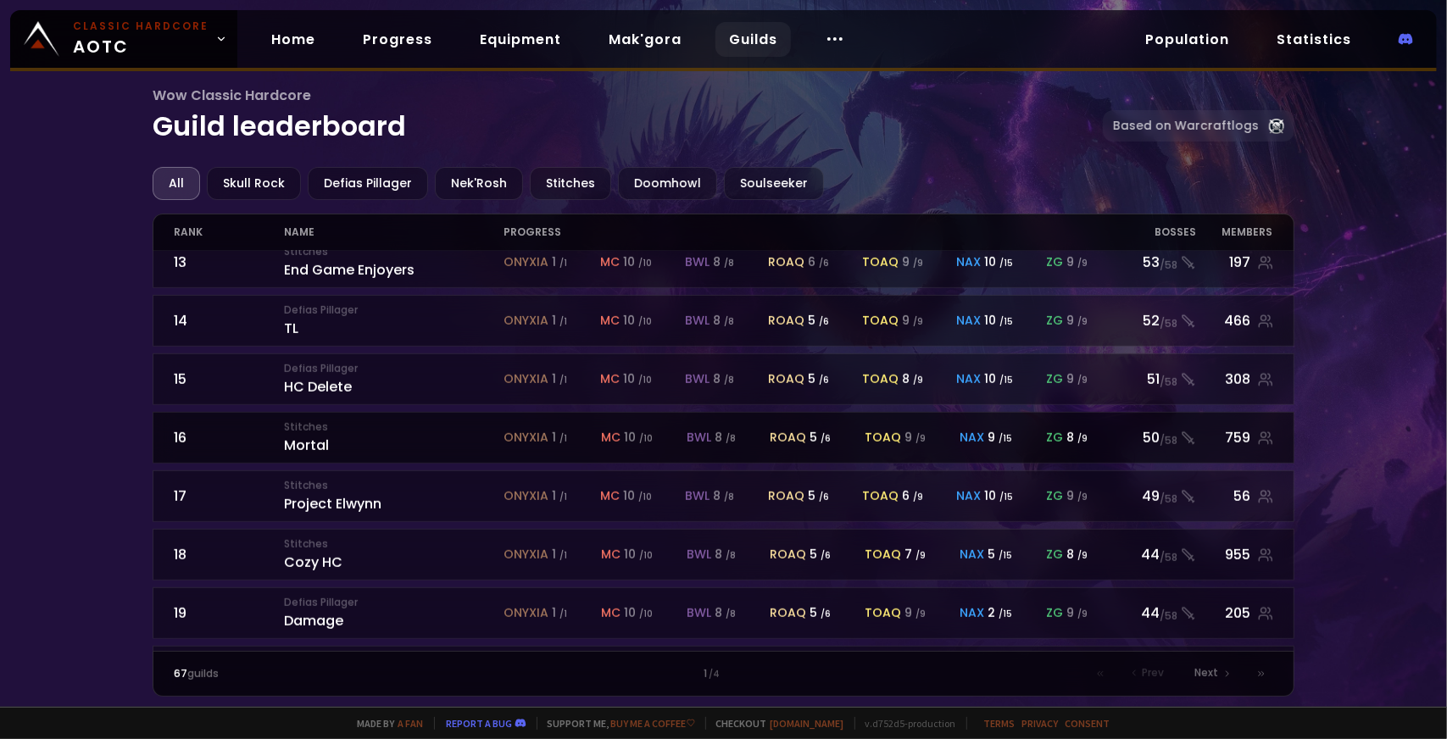
scroll to position [733, 0]
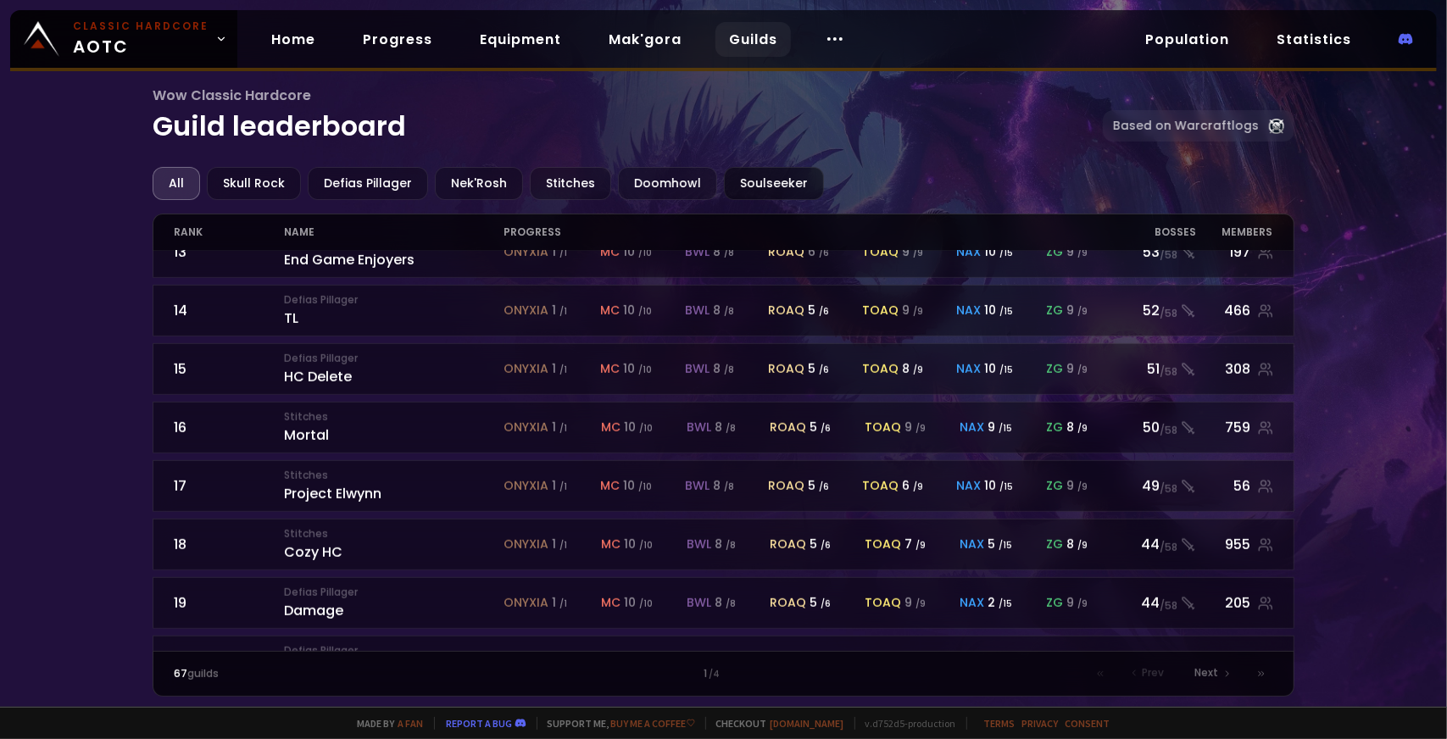
click at [749, 170] on div "Soulseeker" at bounding box center [774, 183] width 100 height 33
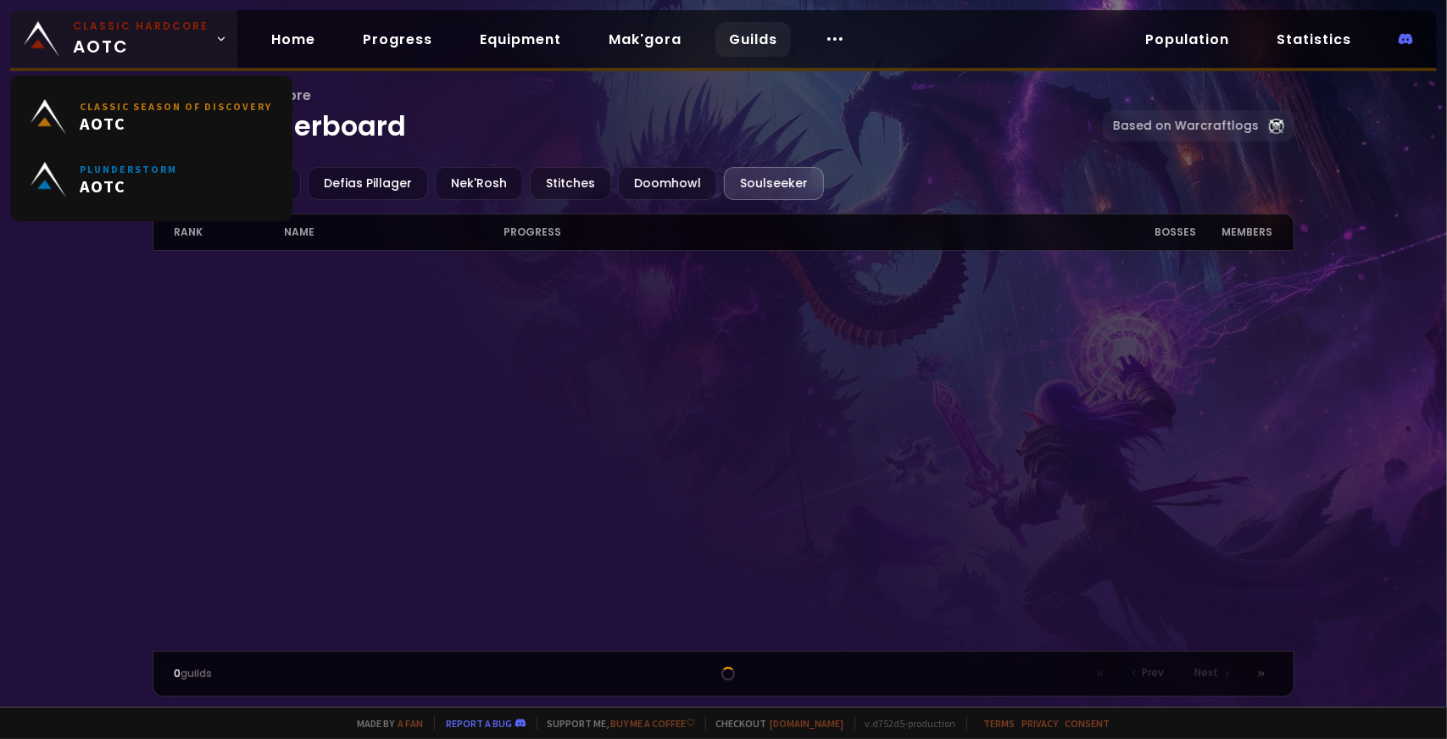
click at [97, 43] on span "Classic Hardcore AOTC" at bounding box center [141, 39] width 136 height 41
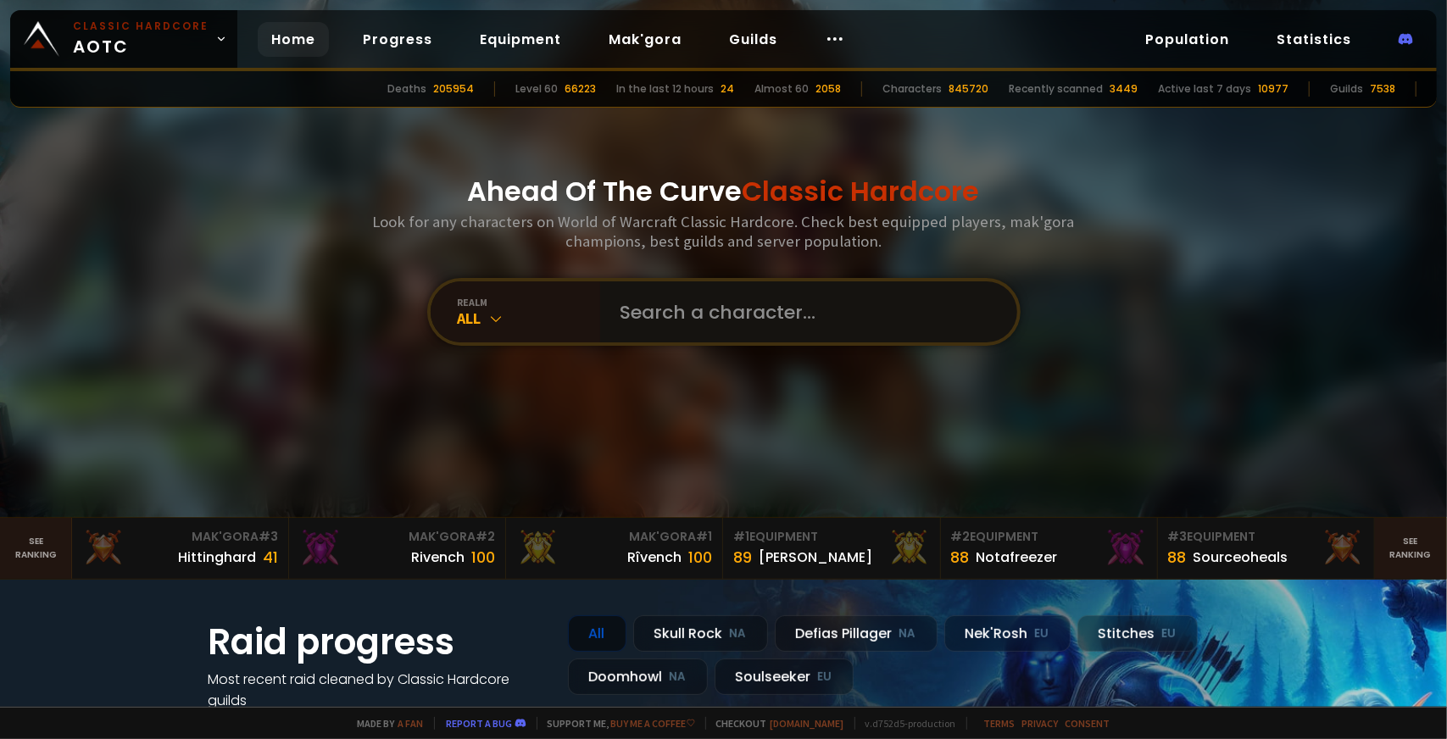
click at [649, 333] on input "text" at bounding box center [803, 311] width 387 height 61
click at [536, 302] on div "realm" at bounding box center [529, 302] width 142 height 13
click at [660, 323] on input "text" at bounding box center [803, 311] width 387 height 61
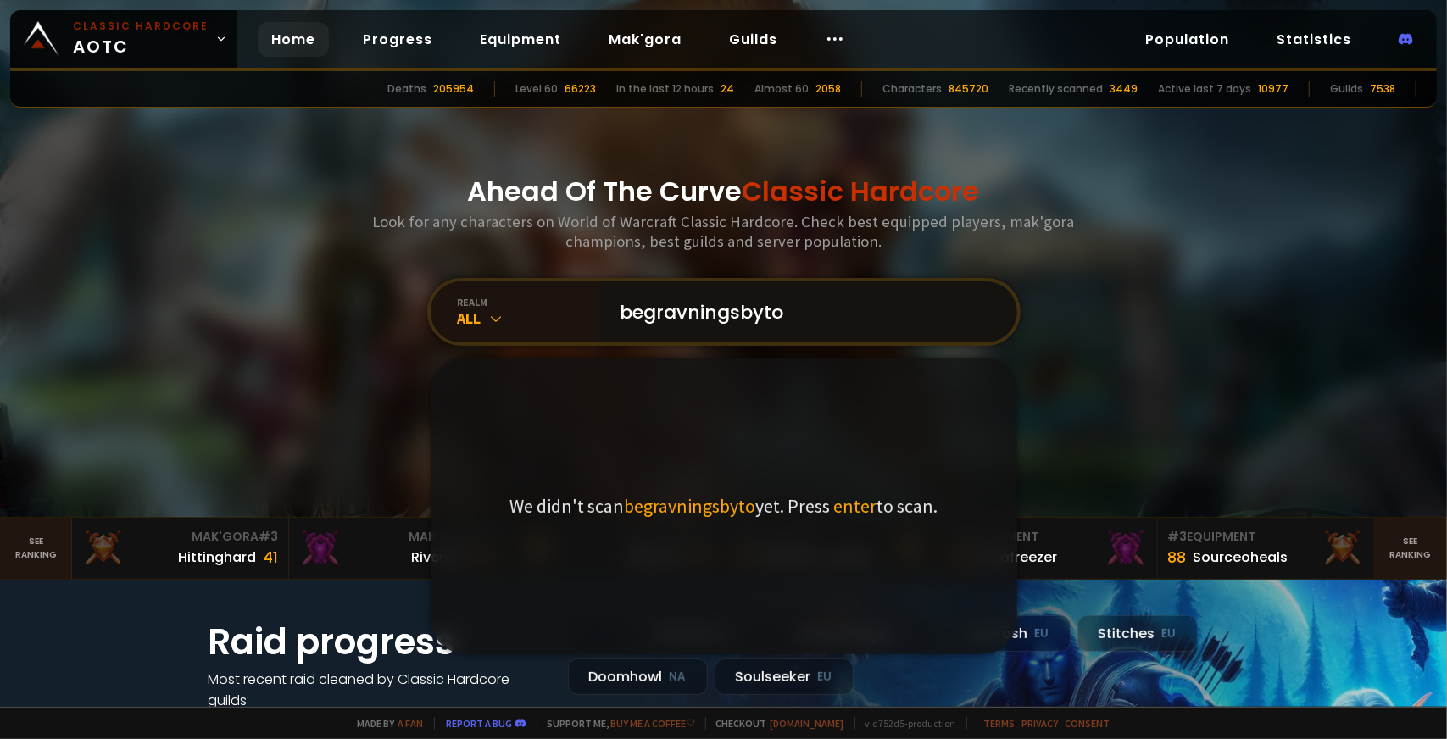
type input "begravningsbyton"
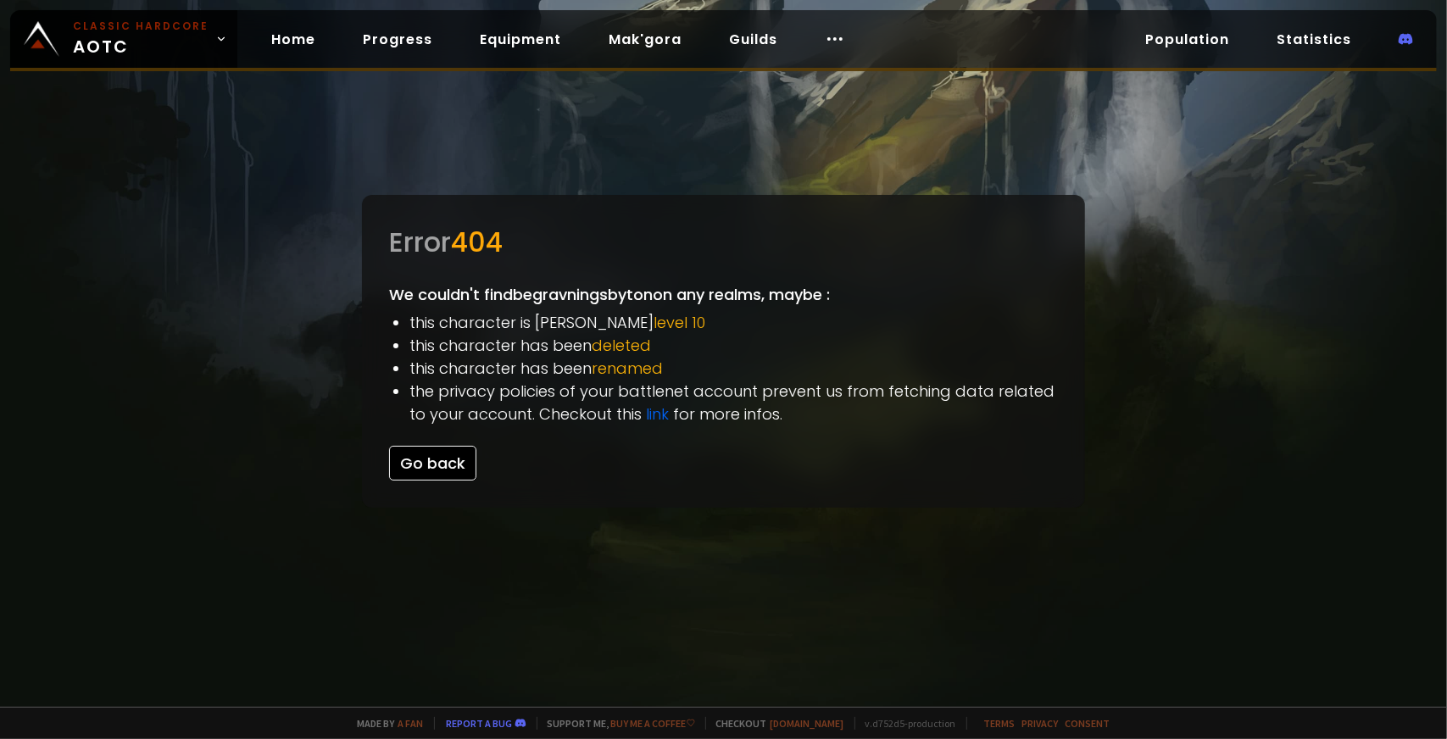
click at [429, 448] on button "Go back" at bounding box center [432, 463] width 87 height 35
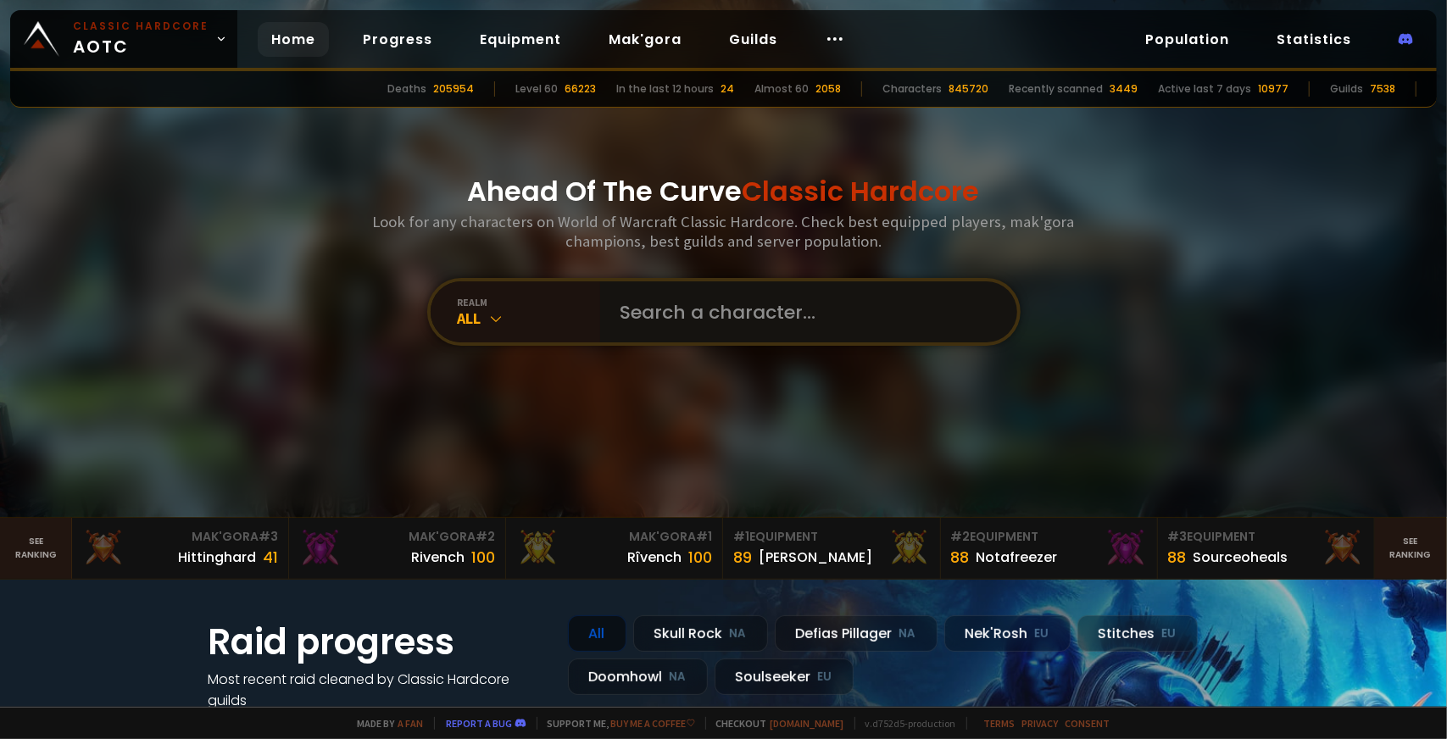
click at [696, 339] on input "text" at bounding box center [803, 311] width 387 height 61
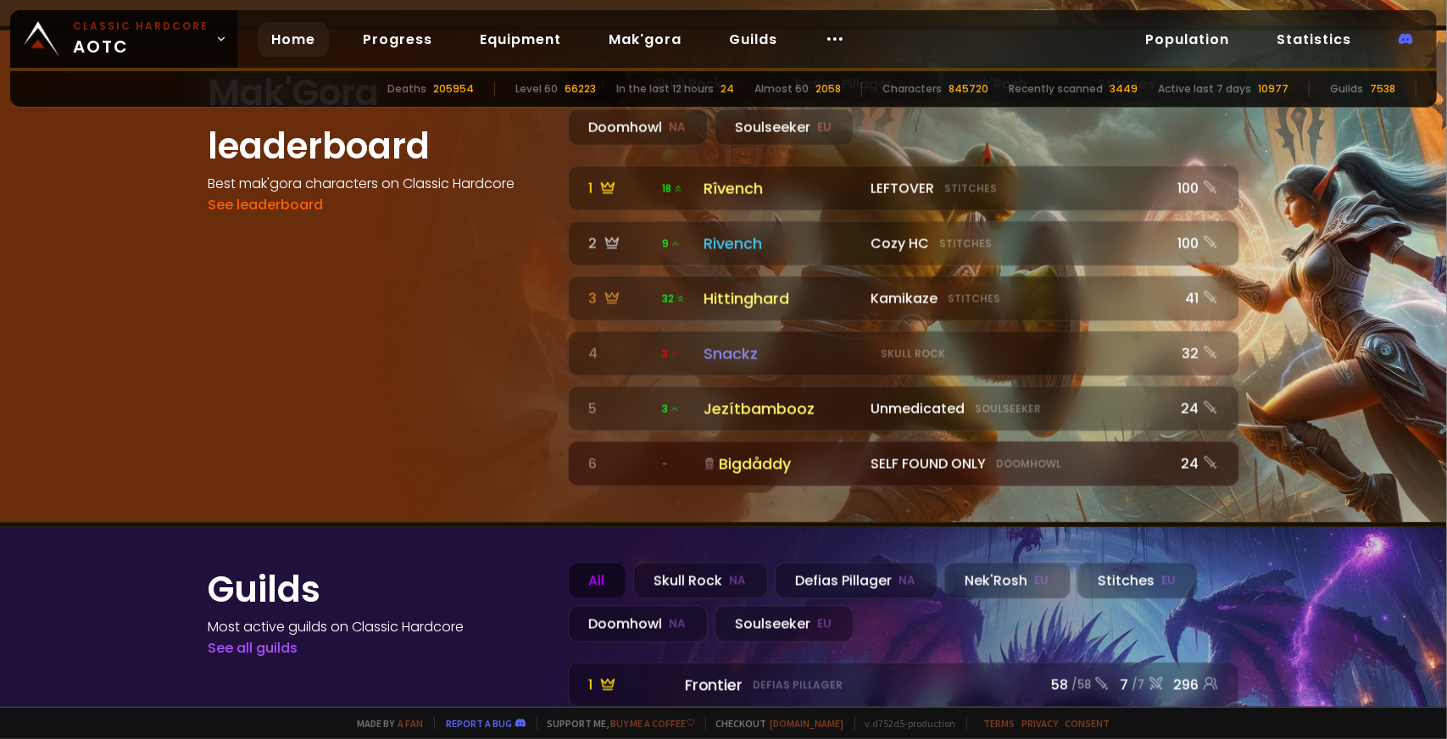
scroll to position [1862, 0]
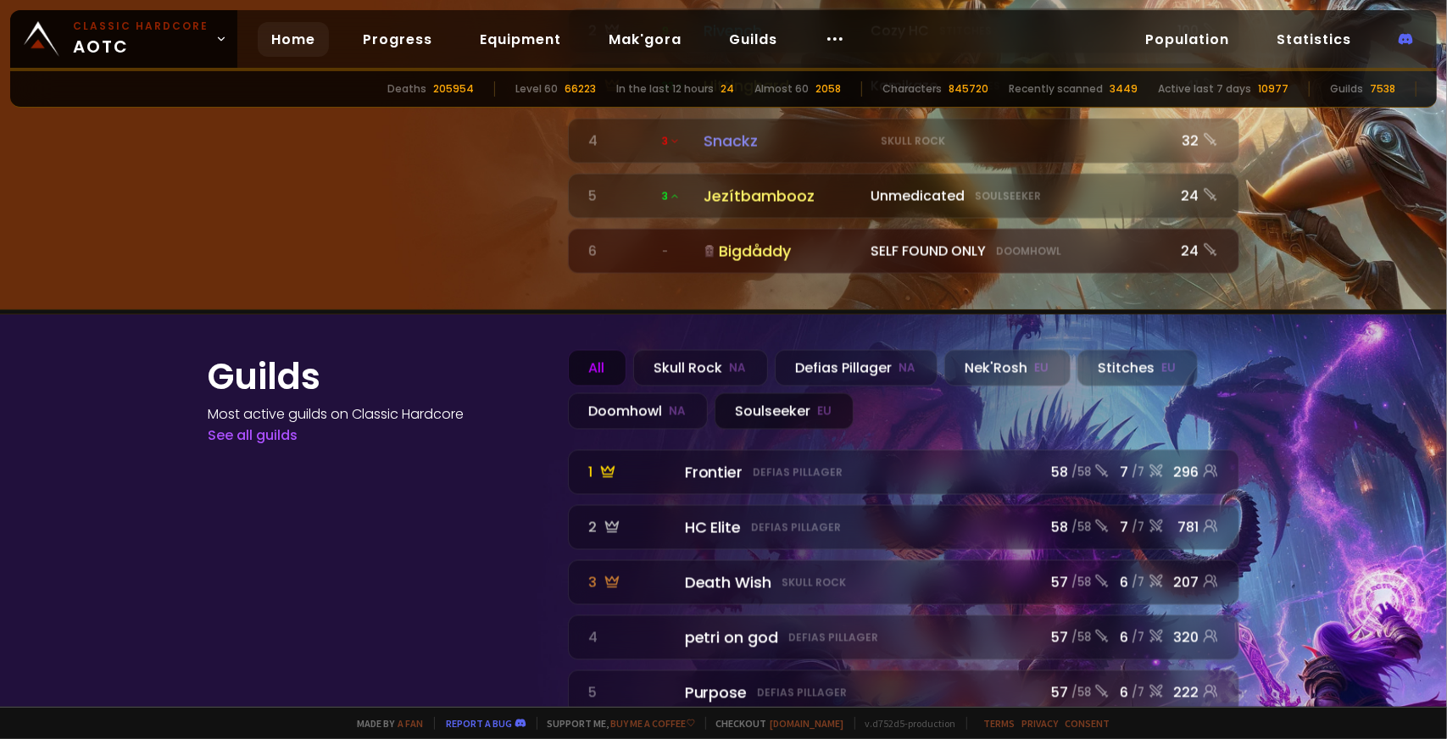
click at [737, 393] on div "Soulseeker EU" at bounding box center [784, 411] width 139 height 36
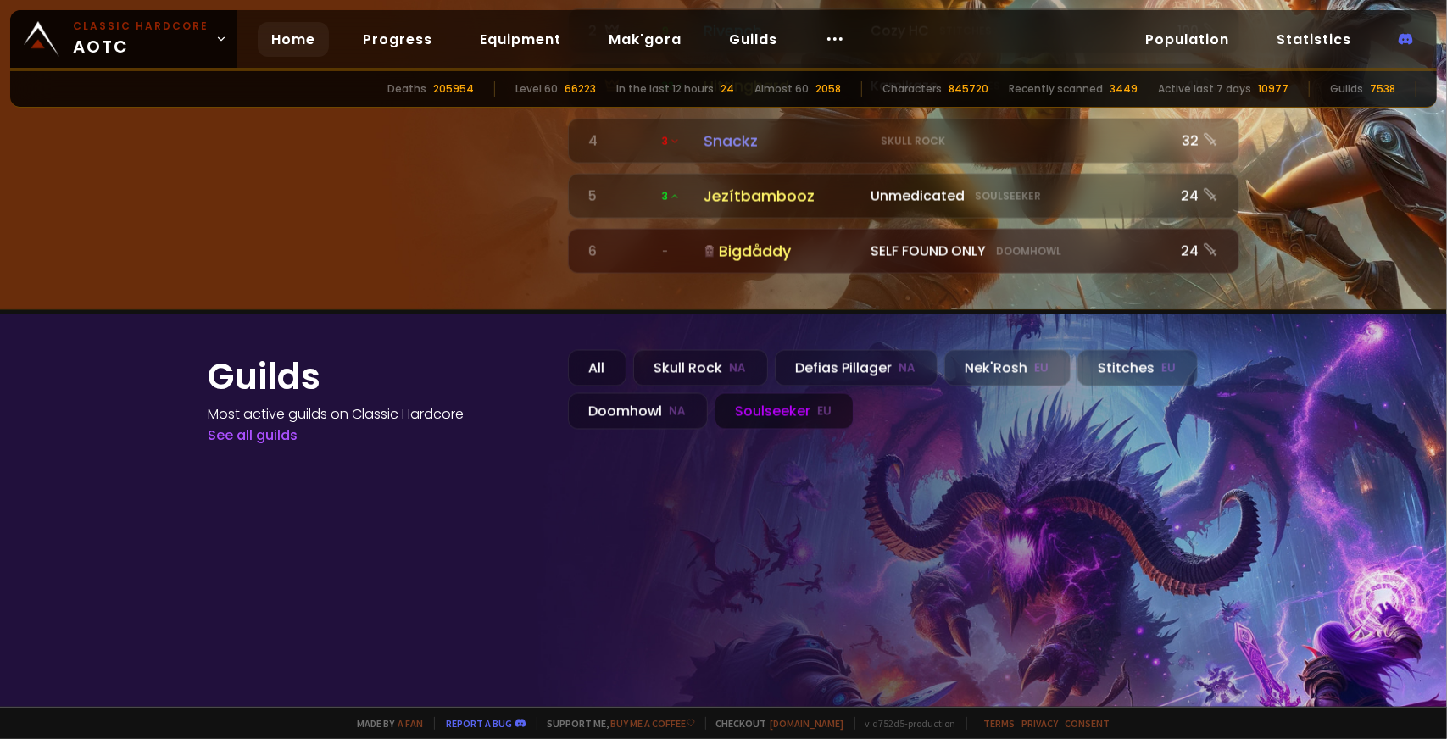
click at [1251, 44] on div "Population Statistics" at bounding box center [1279, 39] width 315 height 35
click at [1191, 43] on link "Population" at bounding box center [1187, 39] width 111 height 35
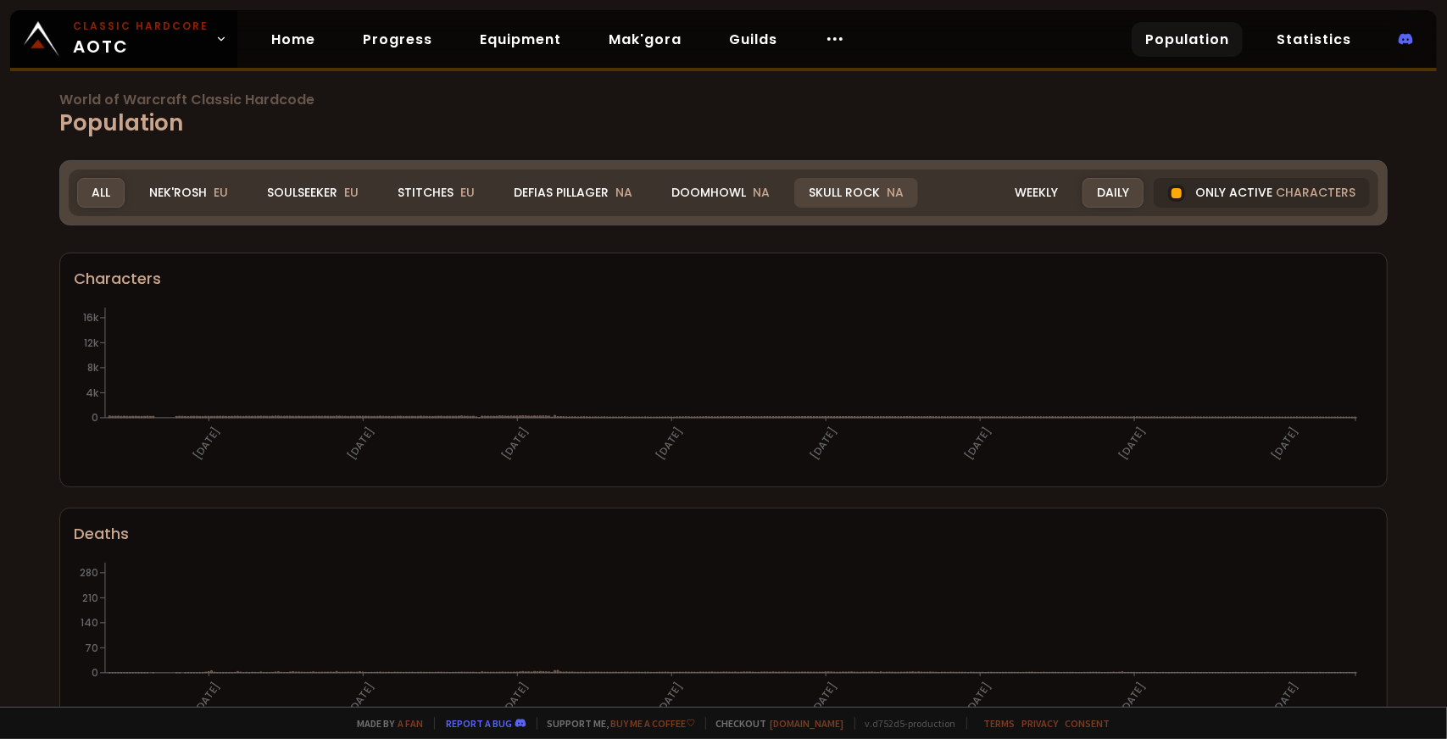
click at [887, 192] on span "NA" at bounding box center [895, 192] width 17 height 17
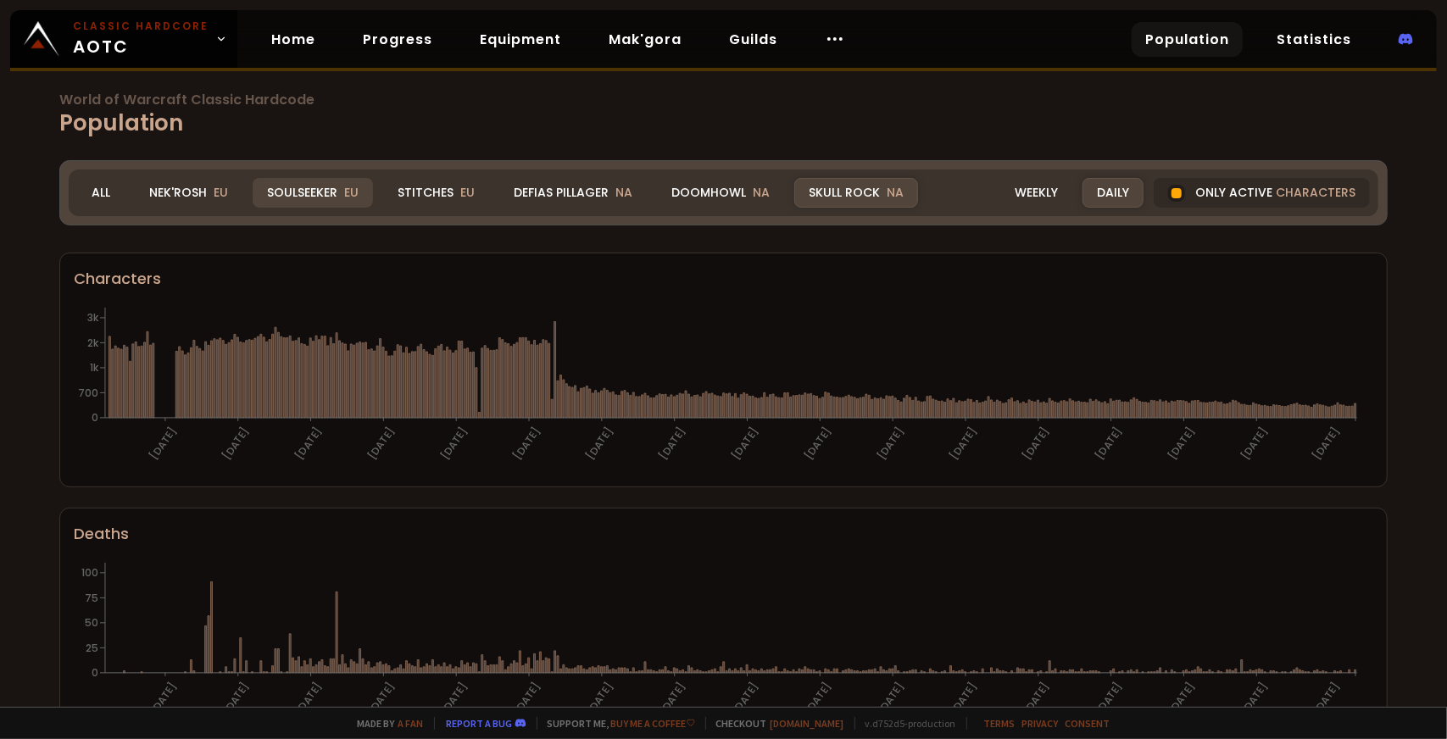
click at [295, 190] on div "Soulseeker EU" at bounding box center [313, 193] width 120 height 30
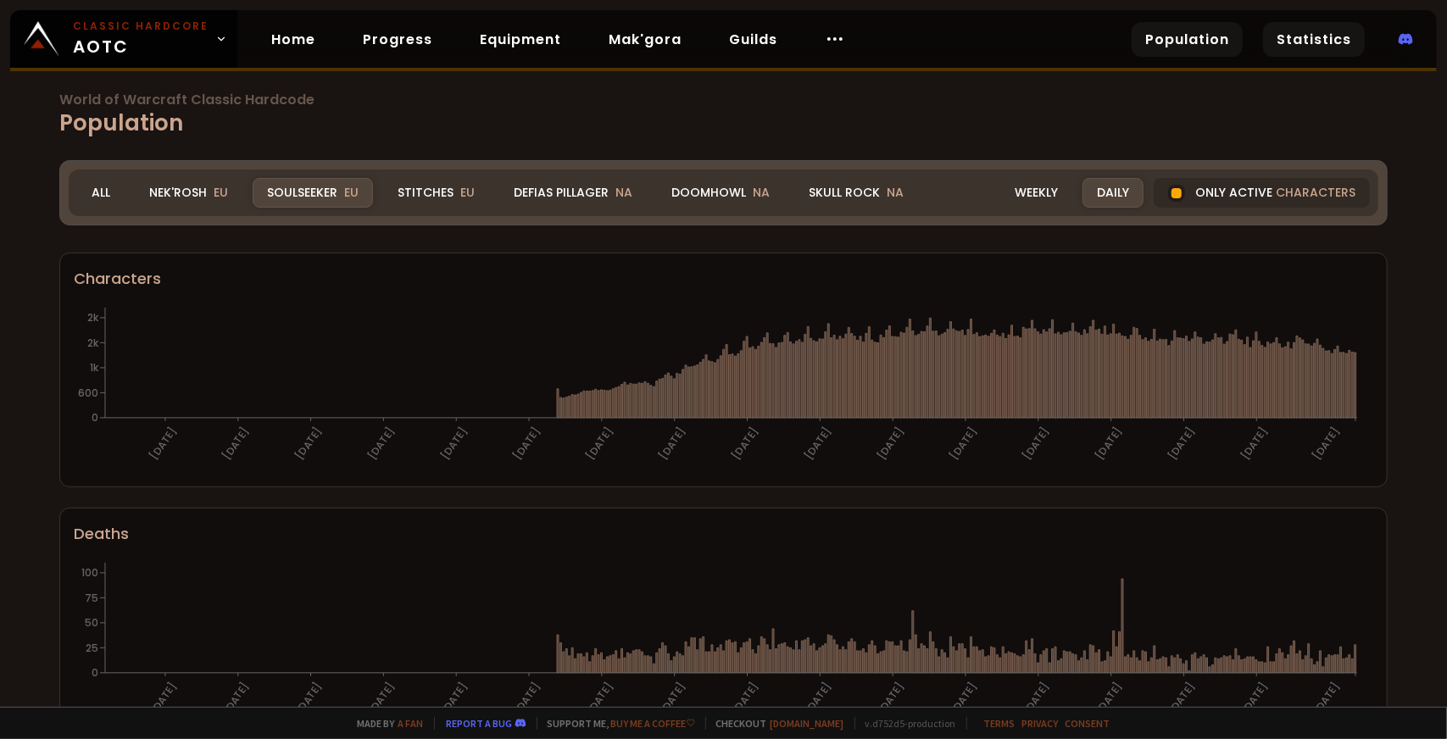
click at [1295, 50] on link "Statistics" at bounding box center [1314, 39] width 102 height 35
